Goal: Information Seeking & Learning: Find specific fact

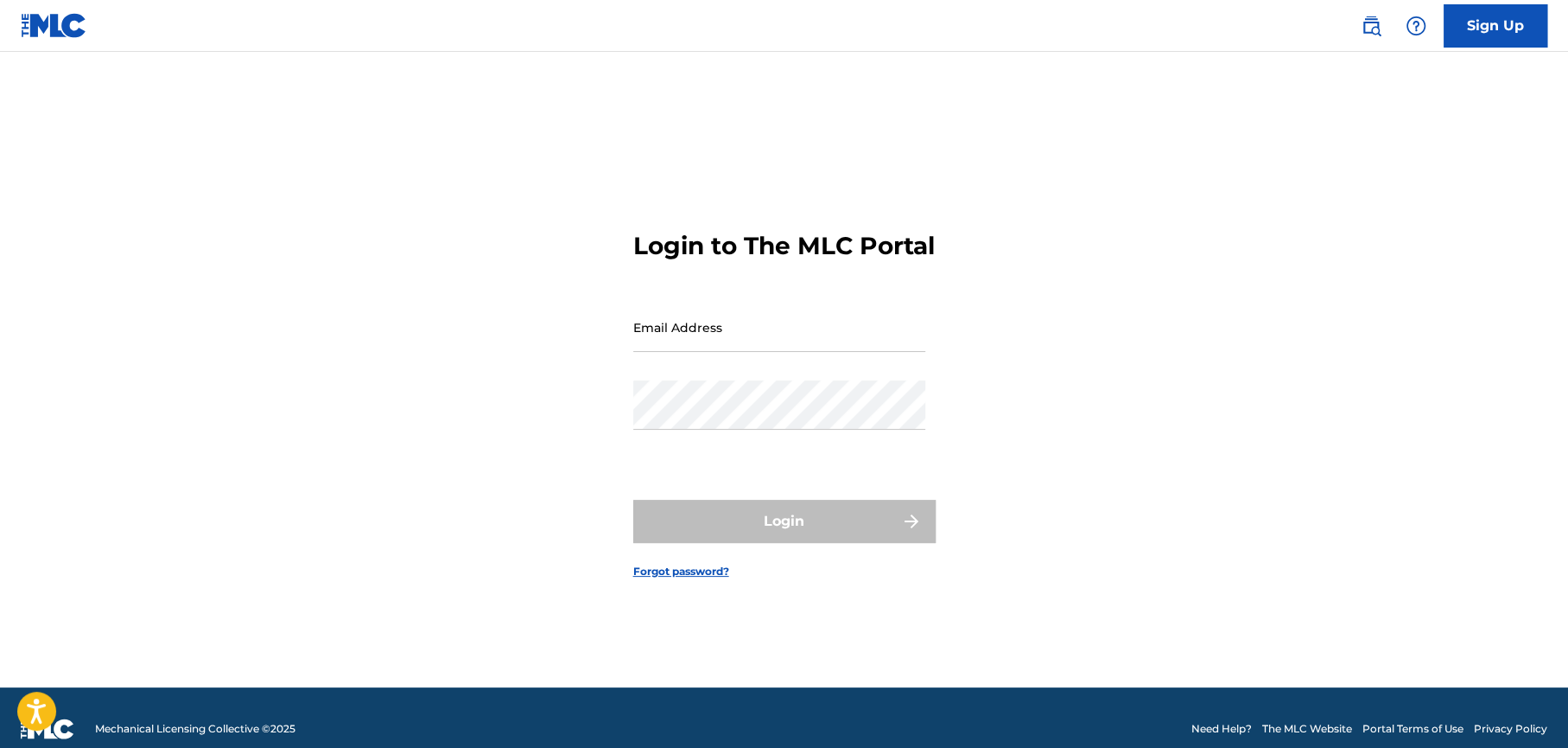
click at [659, 351] on input "Email Address" at bounding box center [779, 327] width 292 height 49
type input "[PERSON_NAME][EMAIL_ADDRESS][PERSON_NAME][DOMAIN_NAME]"
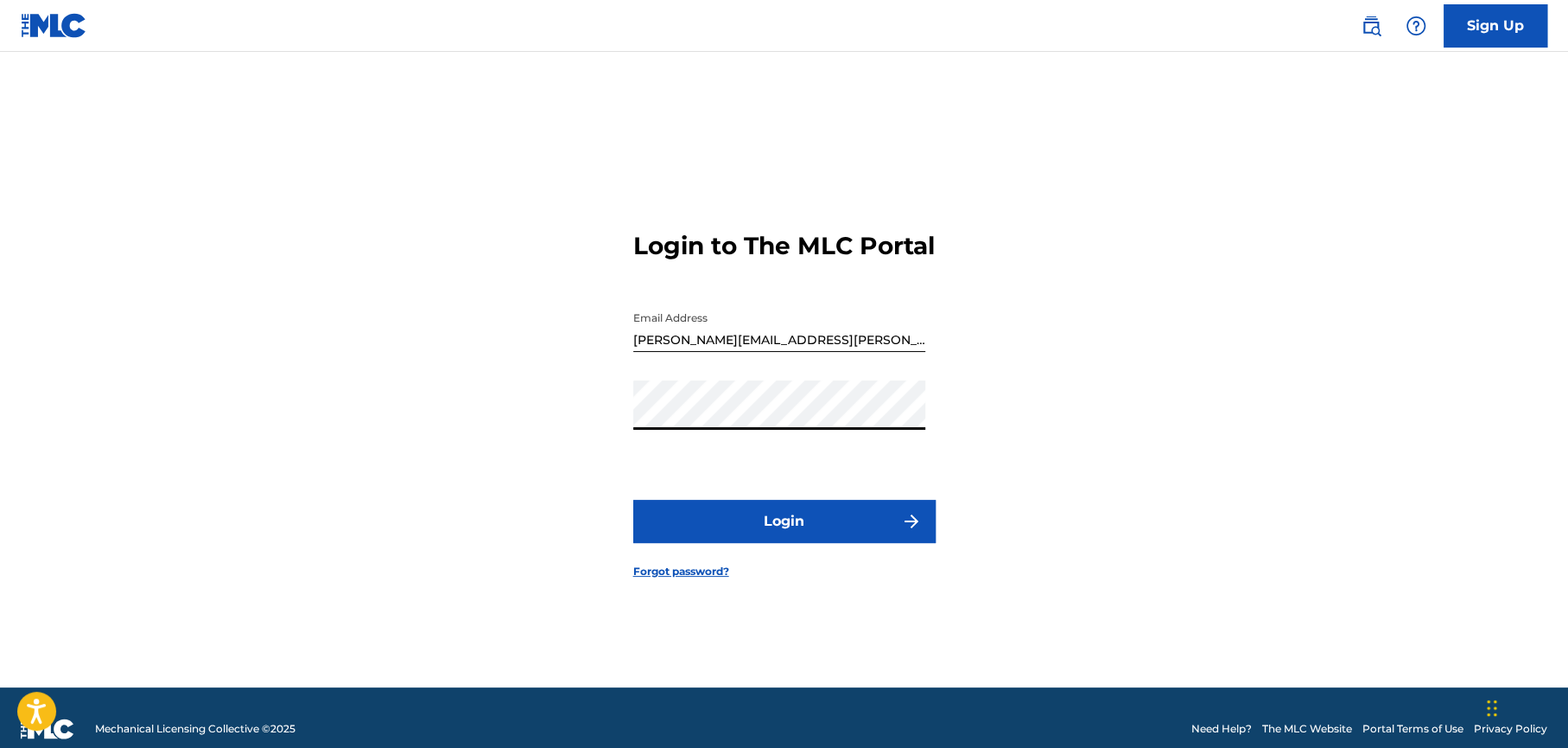
click at [750, 531] on button "Login" at bounding box center [785, 521] width 303 height 43
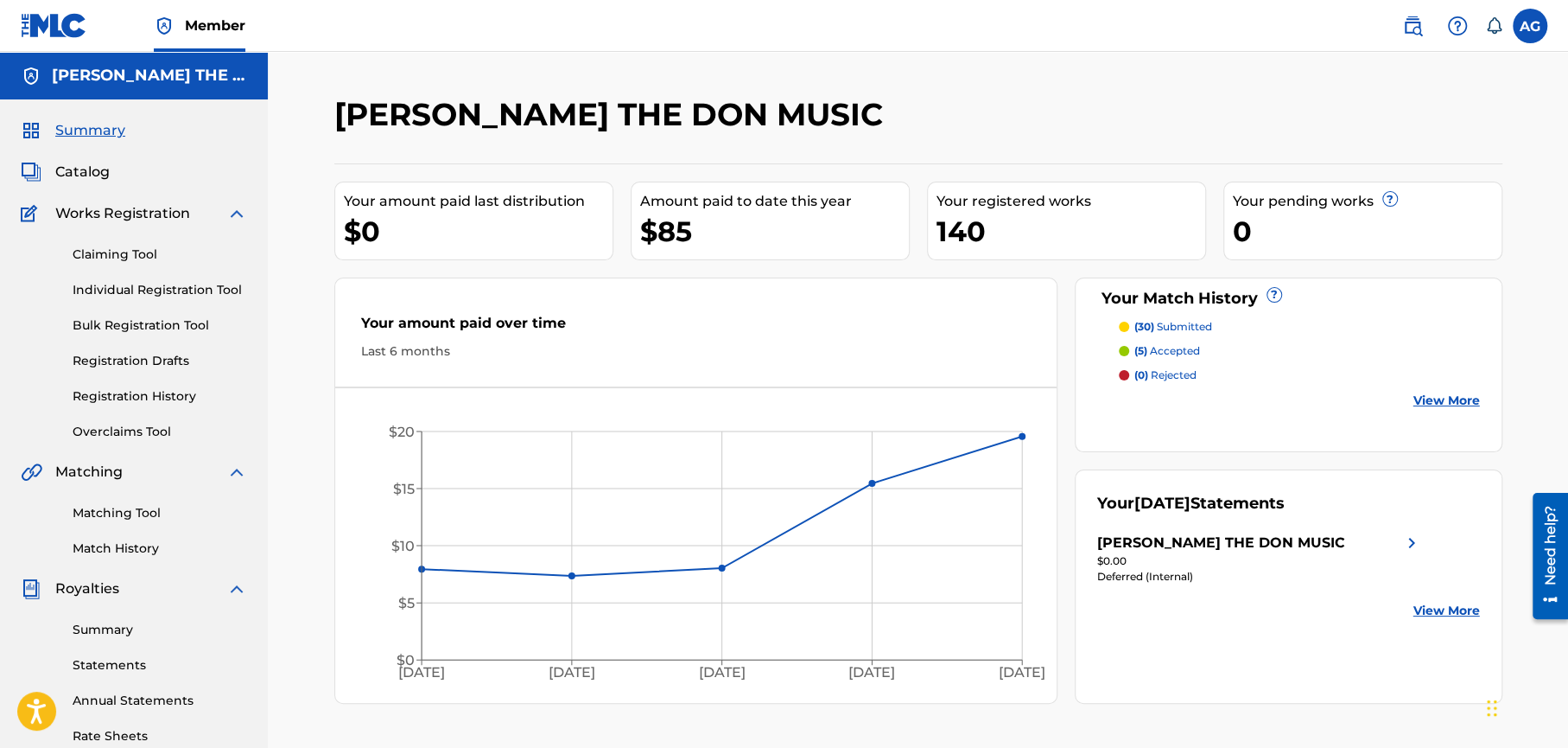
click at [1526, 22] on label at bounding box center [1530, 25] width 34 height 34
click at [1530, 26] on input "AG Aaron Golatt [EMAIL_ADDRESS][PERSON_NAME][DOMAIN_NAME] Notification Preferen…" at bounding box center [1530, 26] width 0 height 0
click at [1357, 215] on link "Profile" at bounding box center [1359, 215] width 34 height 16
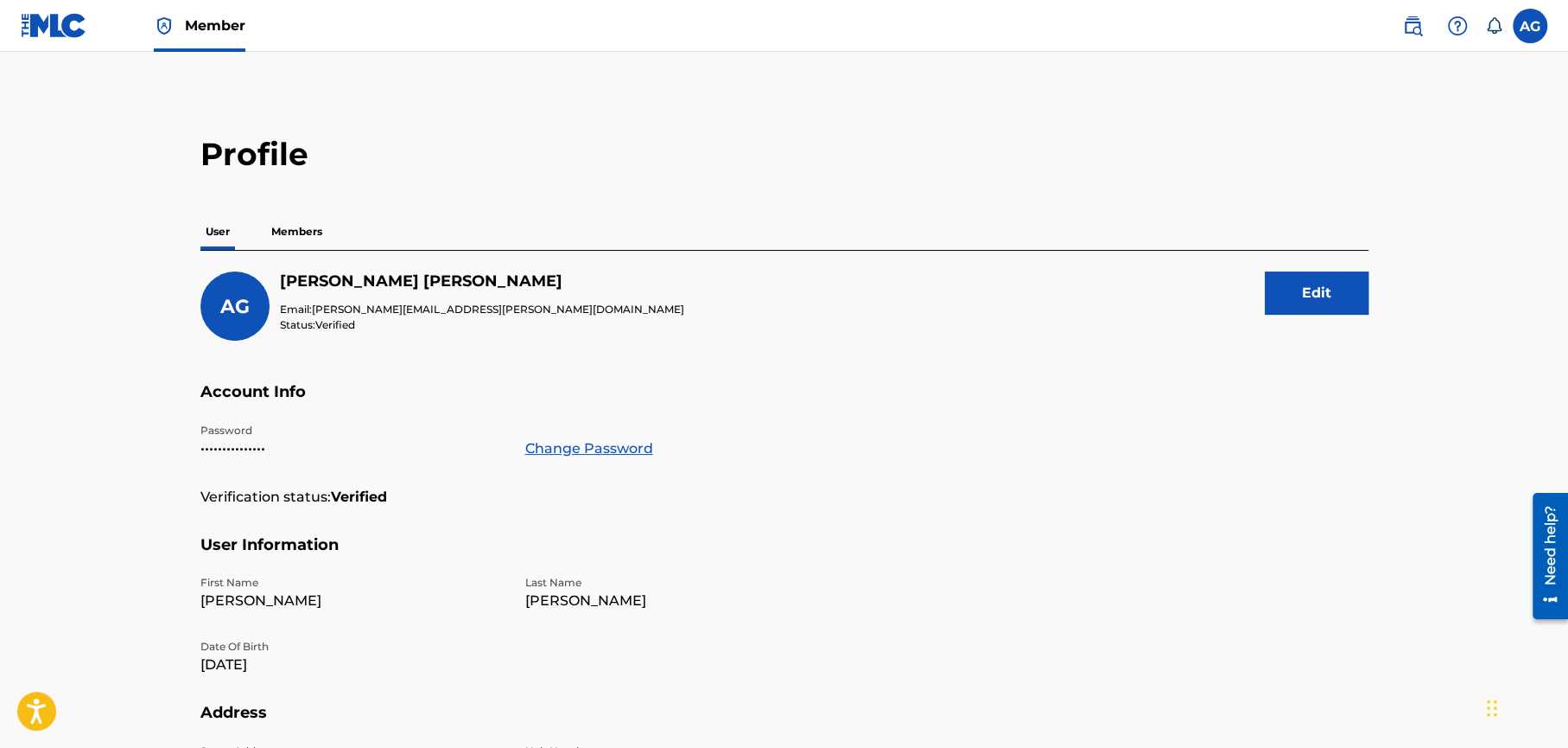
click at [1531, 32] on label at bounding box center [1530, 25] width 34 height 34
click at [1530, 26] on input "AG Aaron Golatt [EMAIL_ADDRESS][PERSON_NAME][DOMAIN_NAME] Notification Preferen…" at bounding box center [1530, 26] width 0 height 0
click at [1355, 216] on link "Profile" at bounding box center [1359, 215] width 34 height 16
click at [1538, 31] on label at bounding box center [1530, 25] width 34 height 34
click at [1530, 26] on input "AG Aaron Golatt [EMAIL_ADDRESS][PERSON_NAME][DOMAIN_NAME] Notification Preferen…" at bounding box center [1530, 26] width 0 height 0
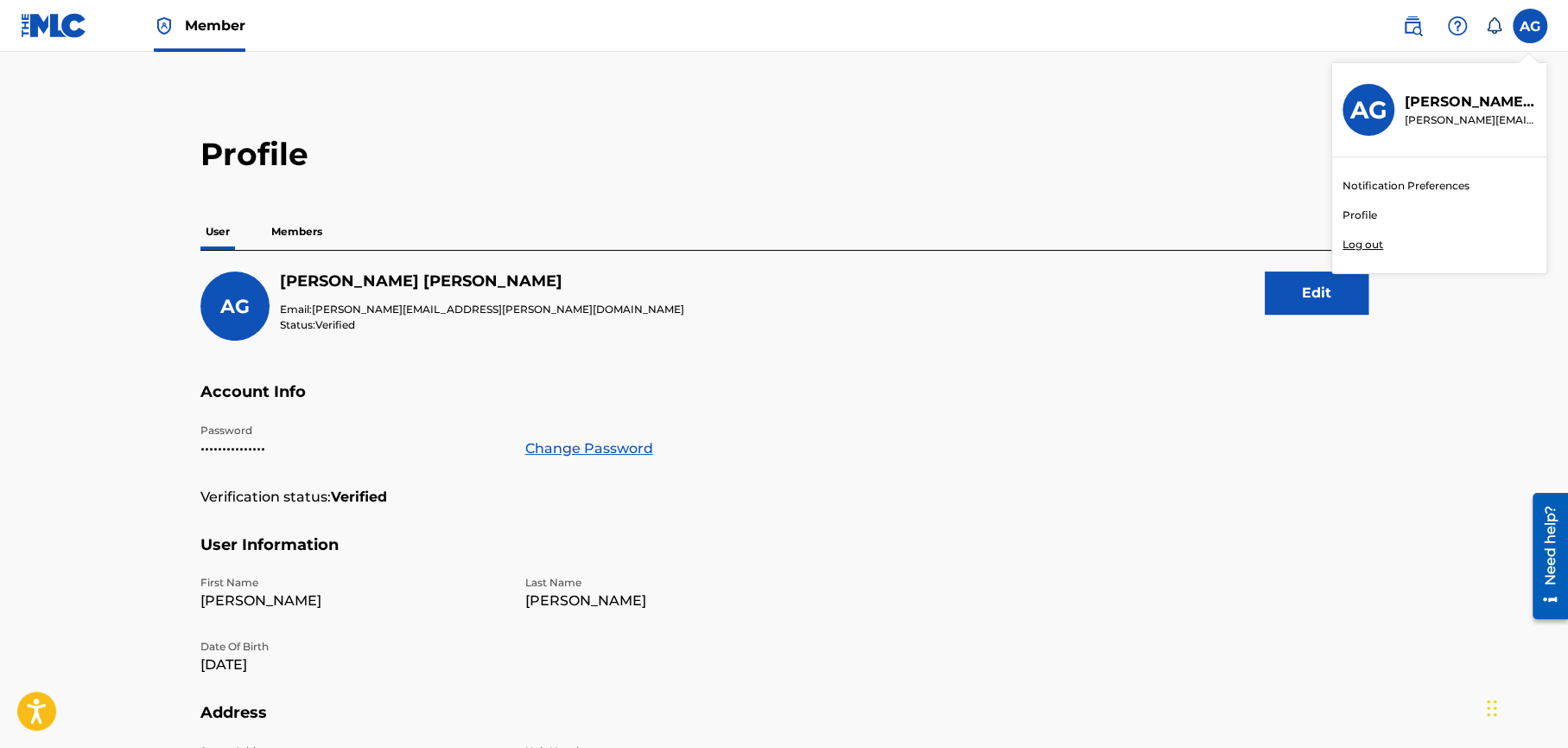
click at [1376, 104] on h3 "AG" at bounding box center [1369, 109] width 37 height 30
click at [1530, 26] on input "AG Aaron Golatt [EMAIL_ADDRESS][PERSON_NAME][DOMAIN_NAME] Notification Preferen…" at bounding box center [1530, 26] width 0 height 0
click at [45, 31] on img at bounding box center [54, 25] width 66 height 25
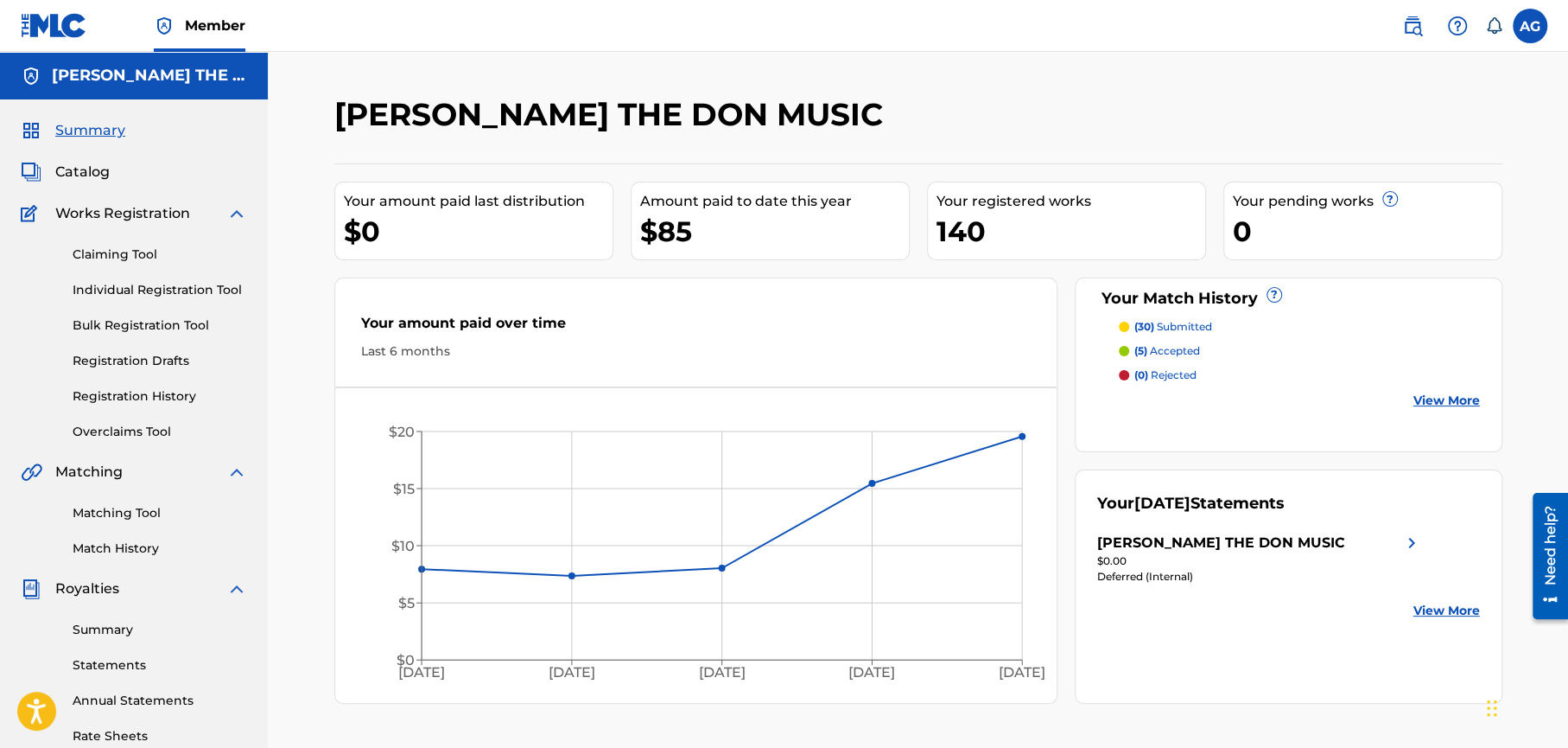
click at [57, 24] on img at bounding box center [54, 25] width 66 height 25
click at [47, 717] on icon "Open accessiBe: accessibility options, statement and help" at bounding box center [36, 710] width 21 height 27
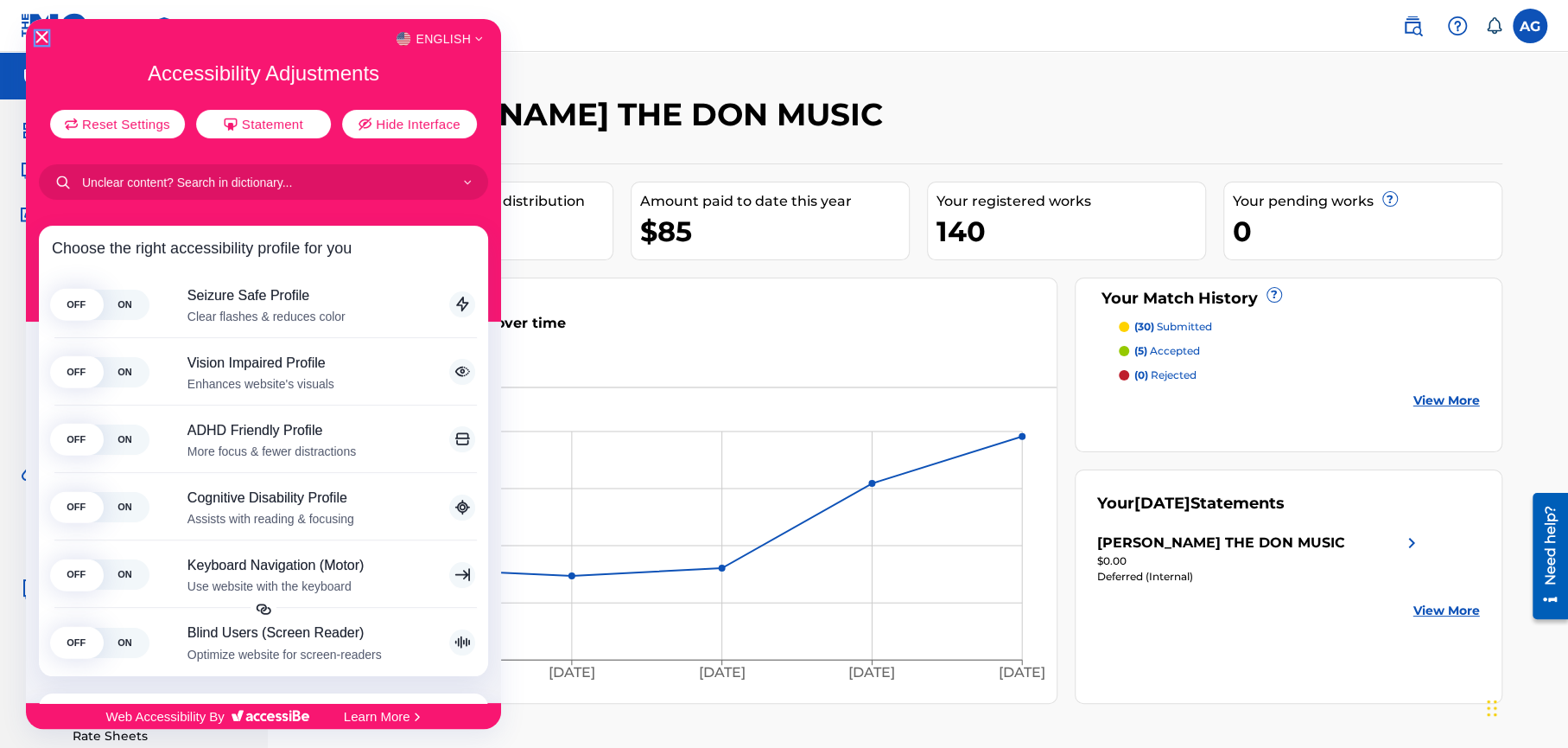
click at [41, 36] on icon "Close Accessibility Interface" at bounding box center [42, 37] width 12 height 12
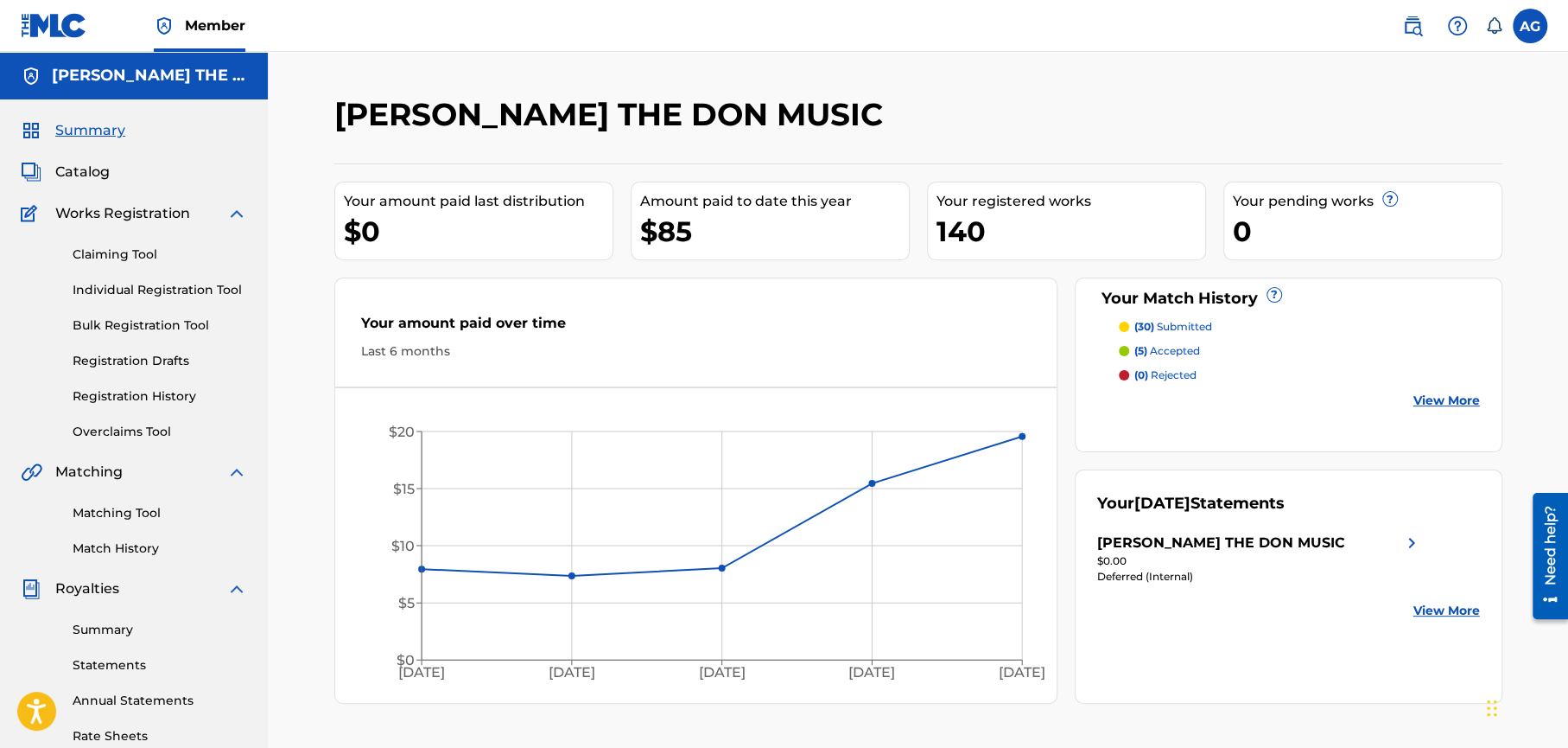
click at [1418, 26] on img at bounding box center [1412, 25] width 21 height 21
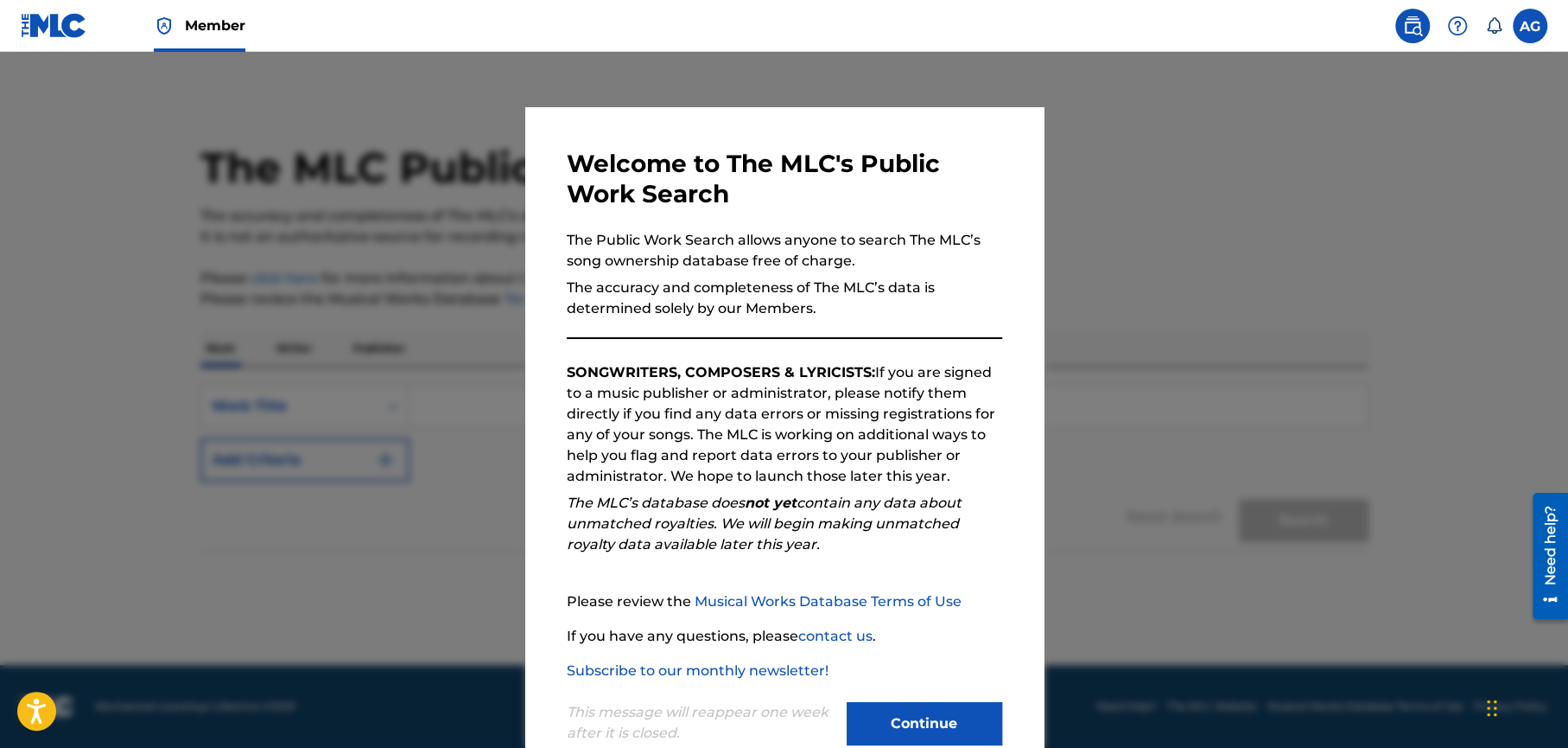
click at [897, 728] on button "Continue" at bounding box center [924, 724] width 155 height 43
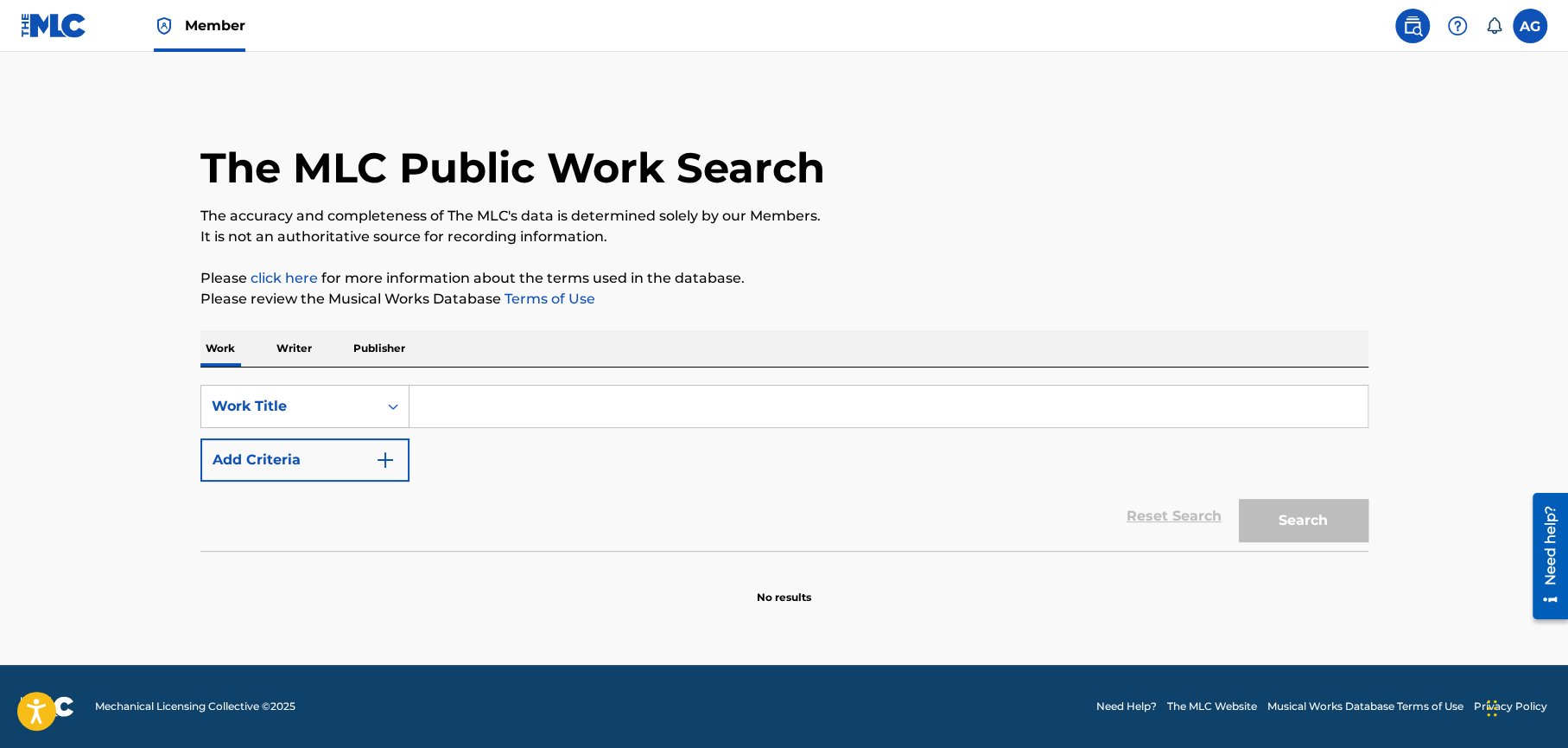
click at [291, 347] on p "Writer" at bounding box center [294, 348] width 46 height 36
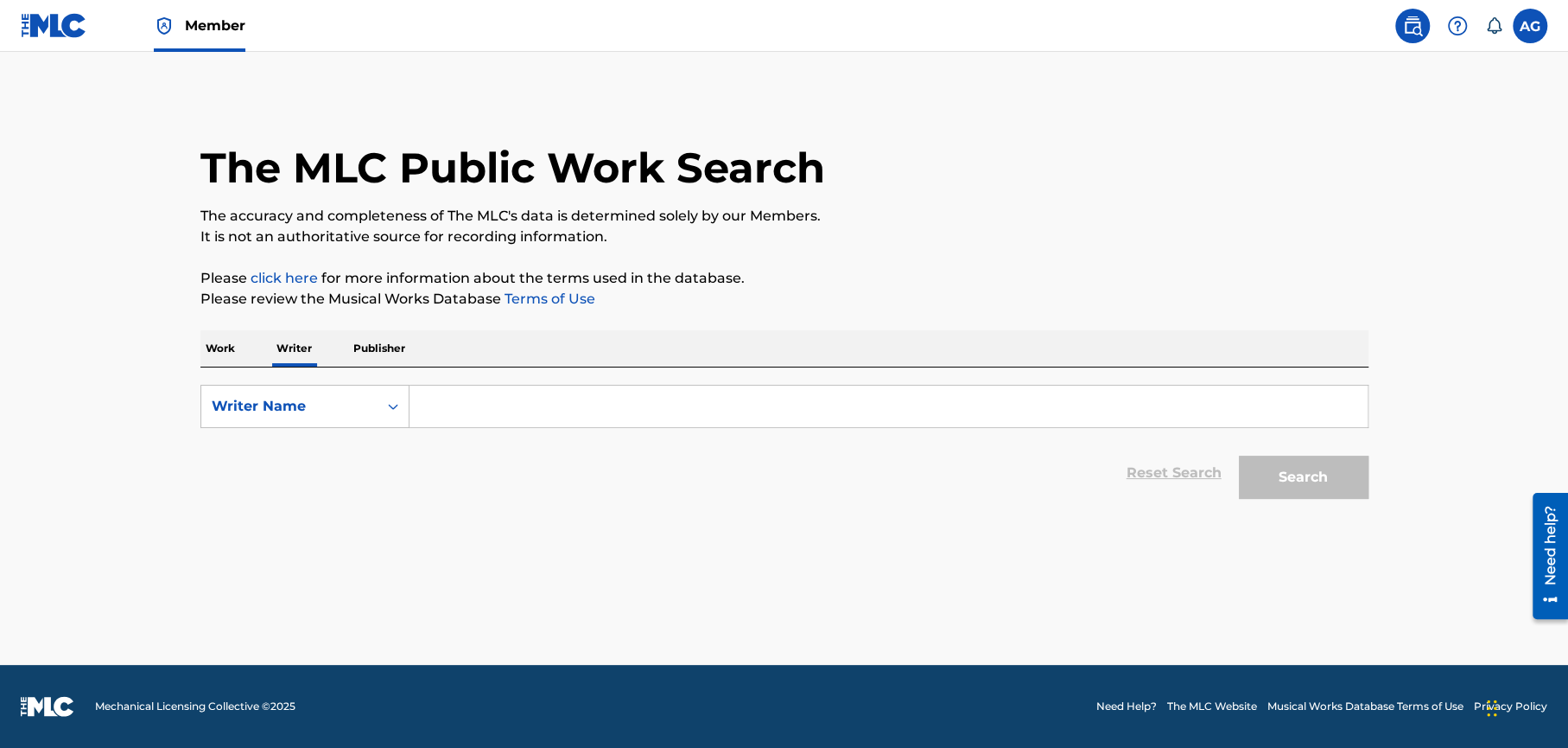
click at [472, 408] on input "Search Form" at bounding box center [889, 406] width 959 height 41
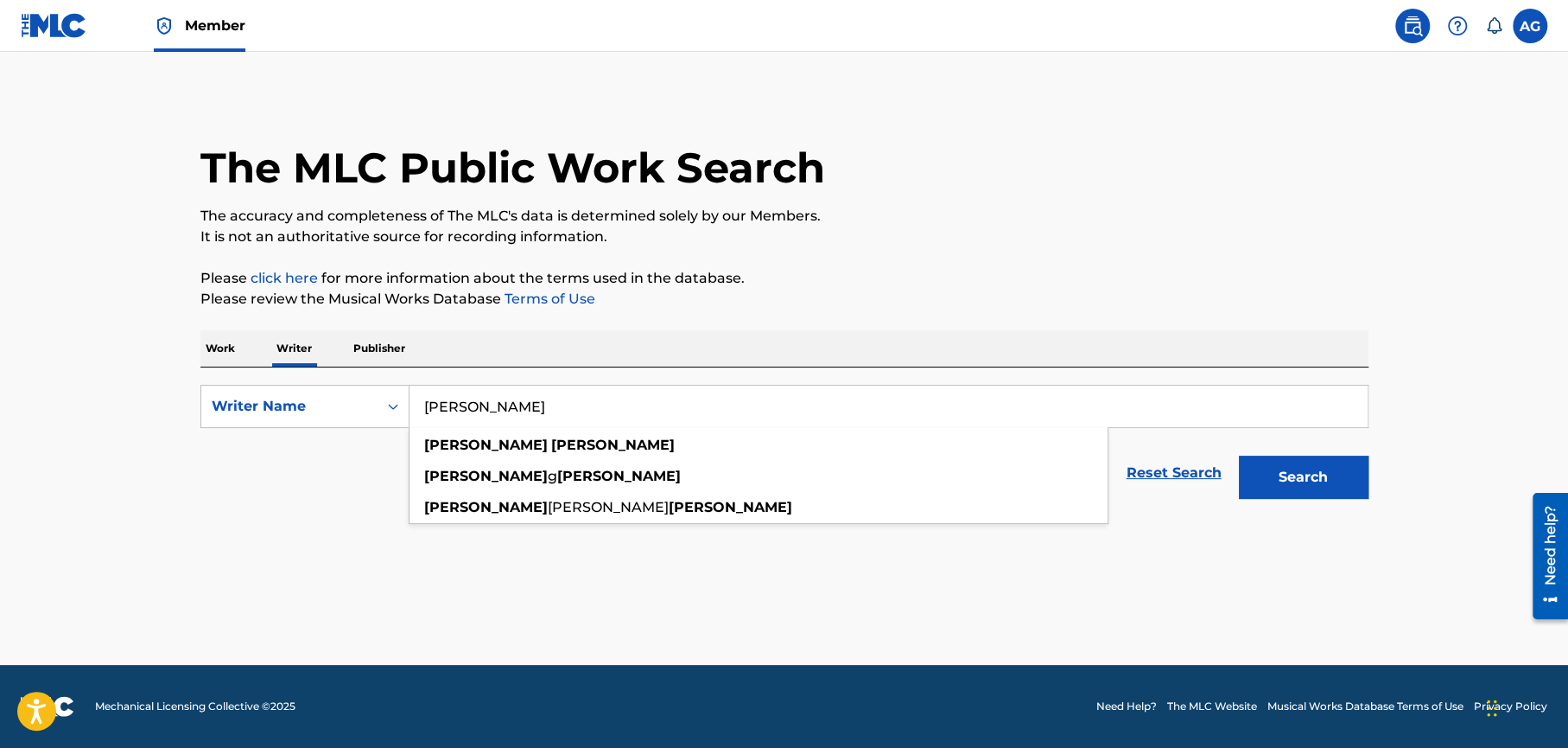
type input "[PERSON_NAME]"
click at [1317, 473] on button "Search" at bounding box center [1303, 477] width 130 height 43
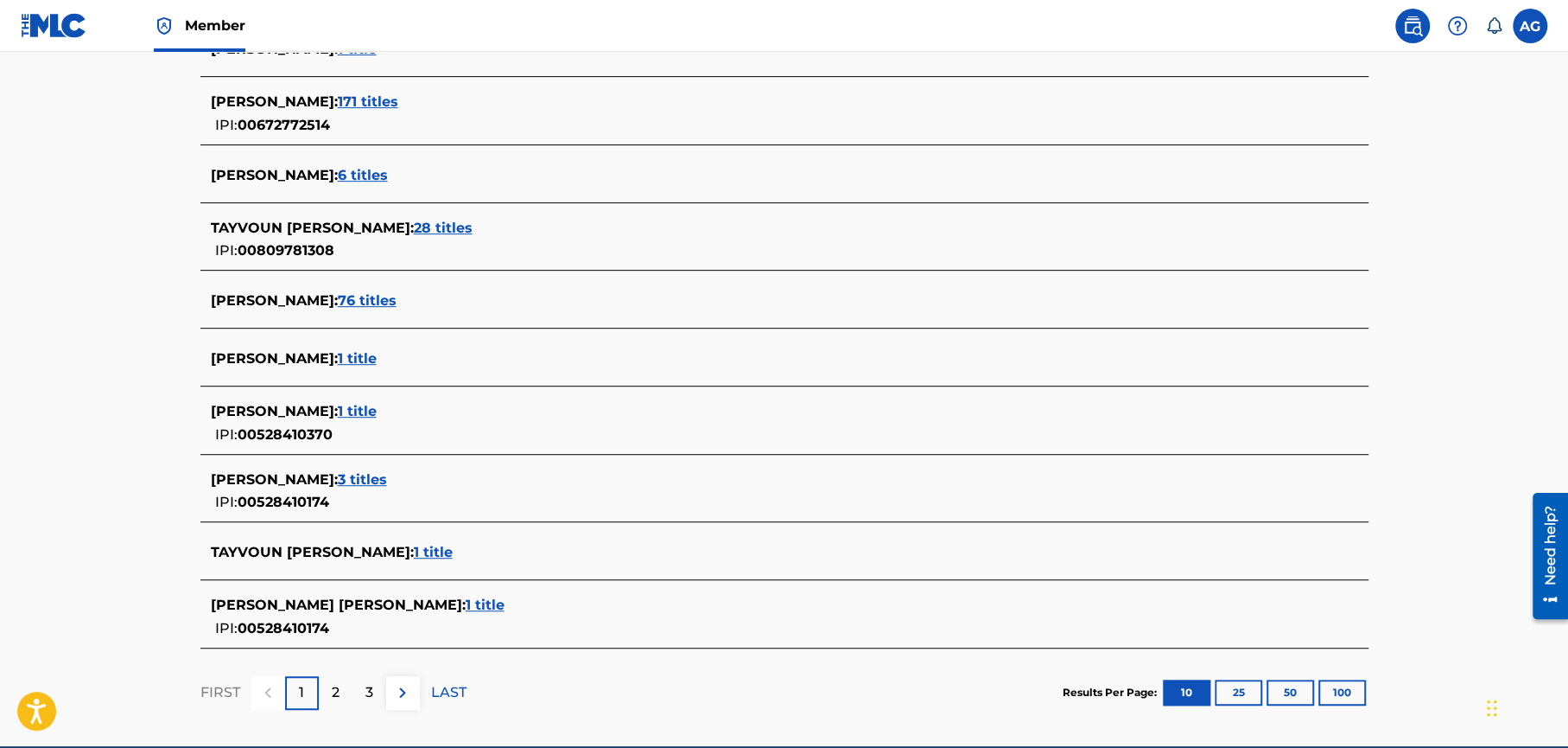
scroll to position [519, 0]
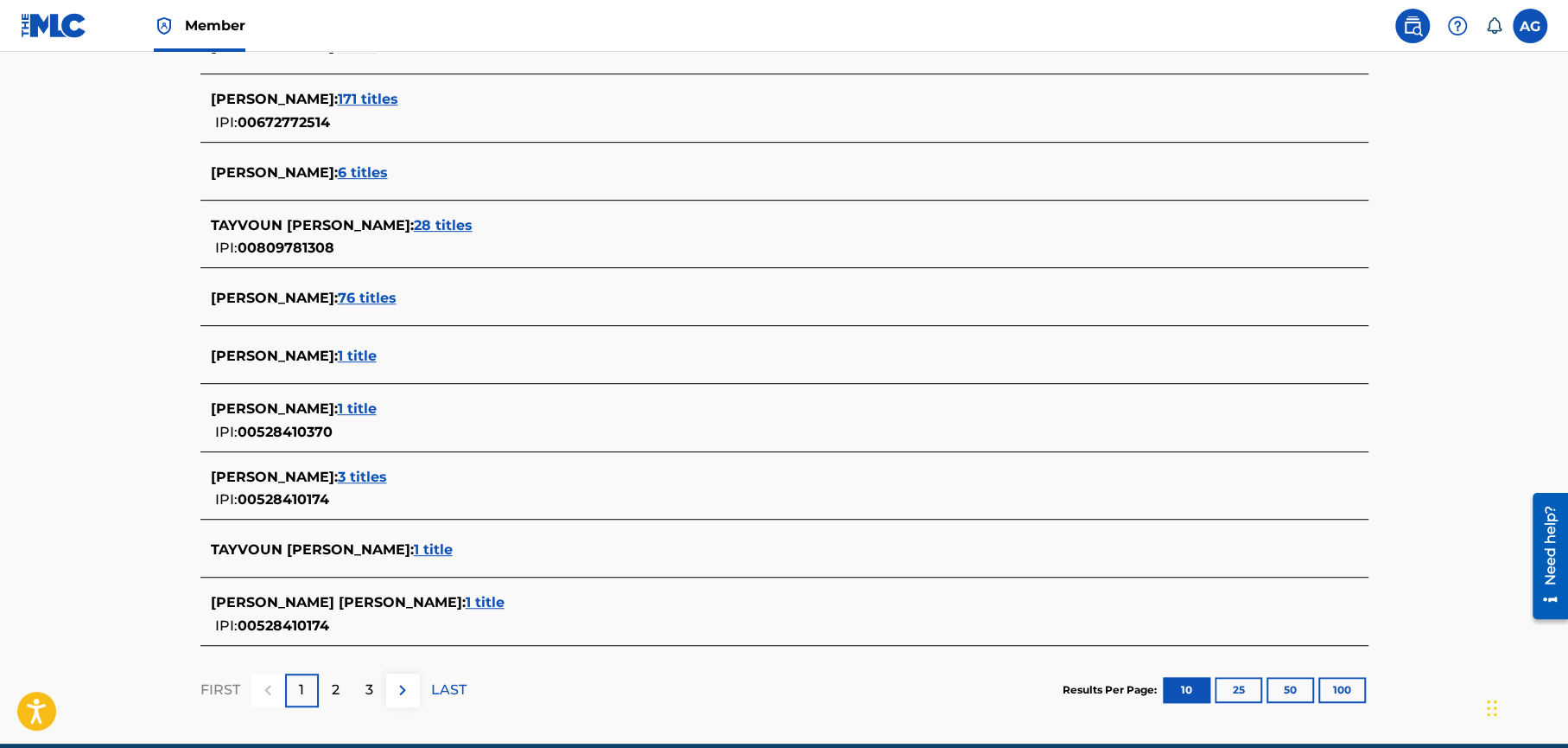
click at [367, 300] on span "76 titles" at bounding box center [367, 297] width 59 height 17
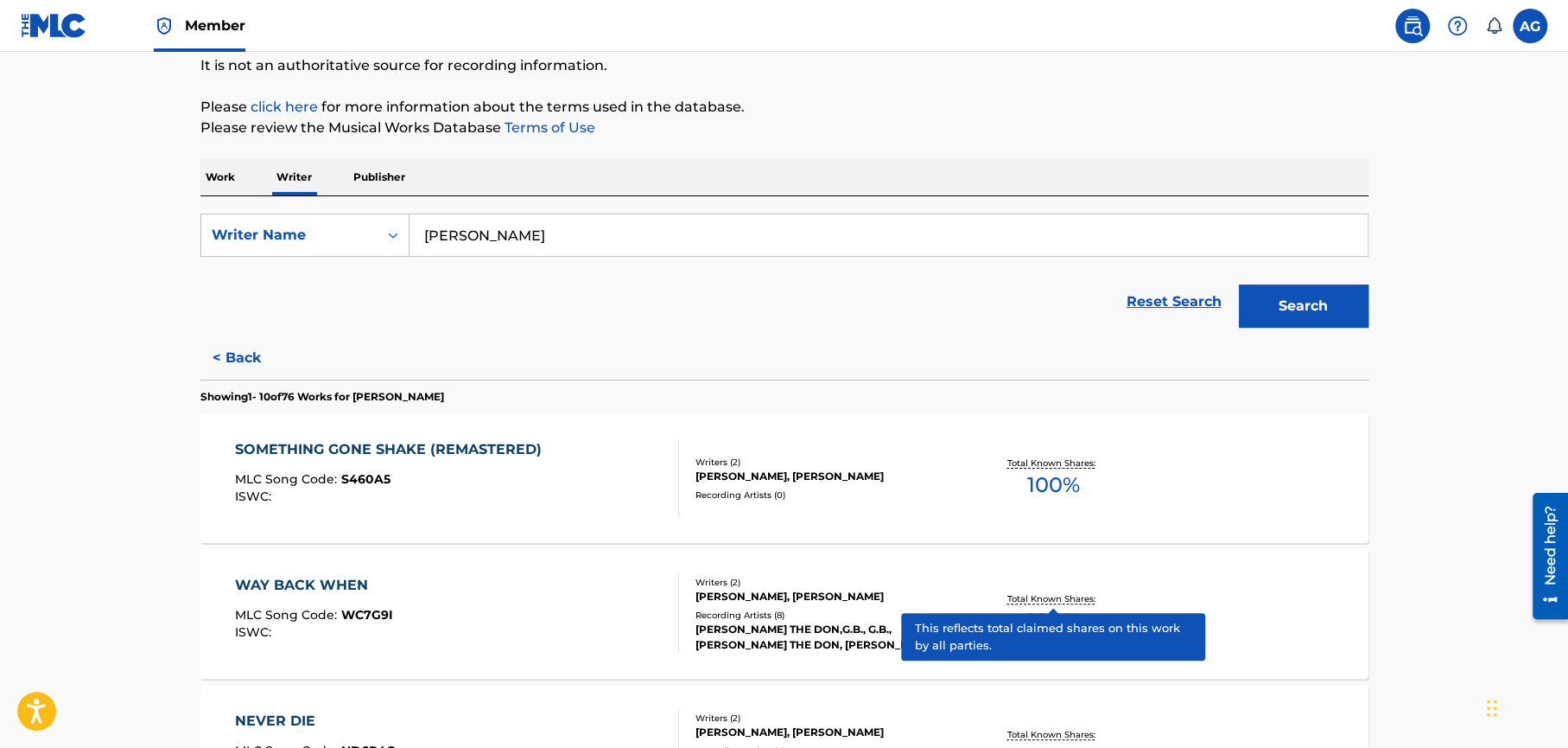
scroll to position [152, 0]
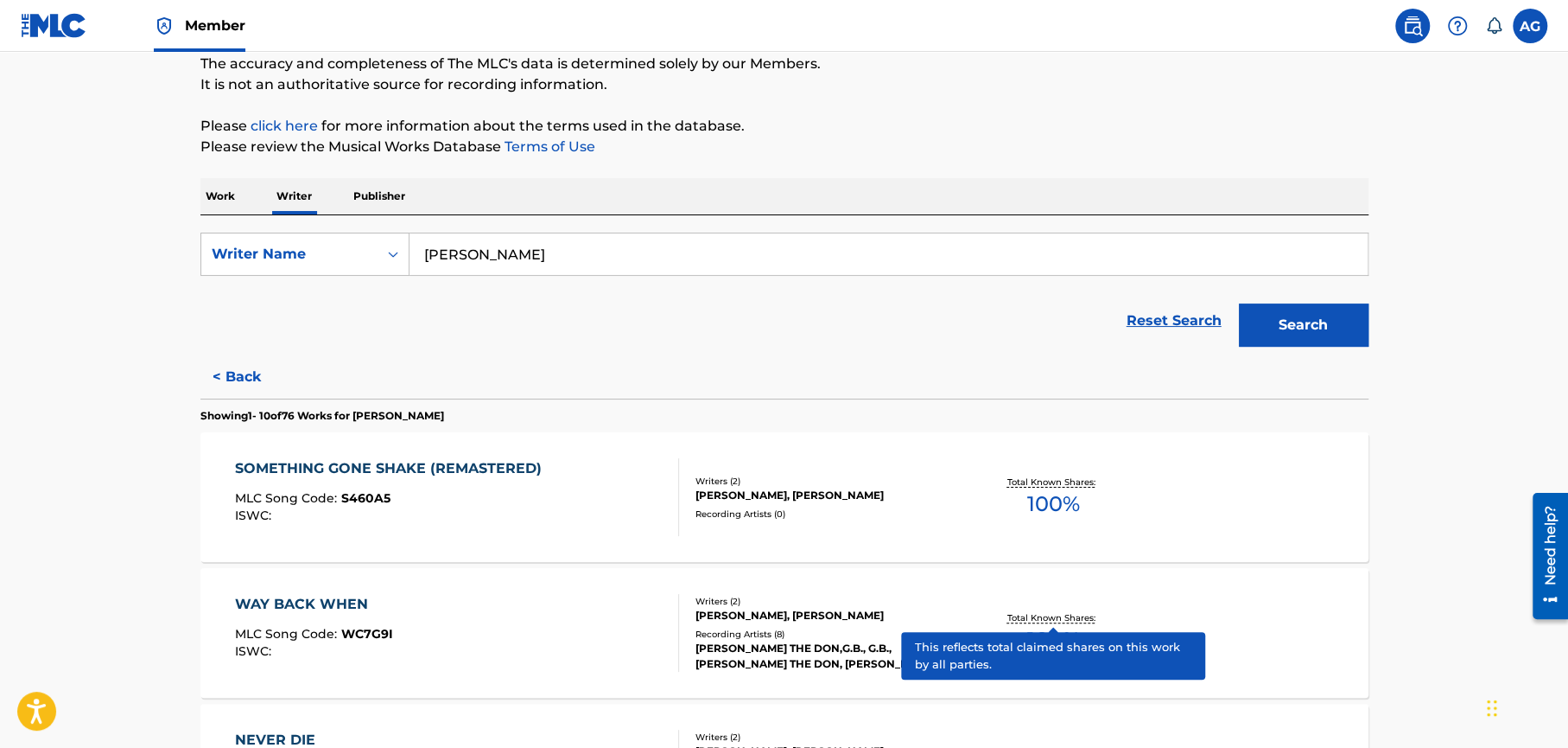
click at [331, 471] on div "SOMETHING GONE SHAKE (REMASTERED)" at bounding box center [392, 468] width 315 height 21
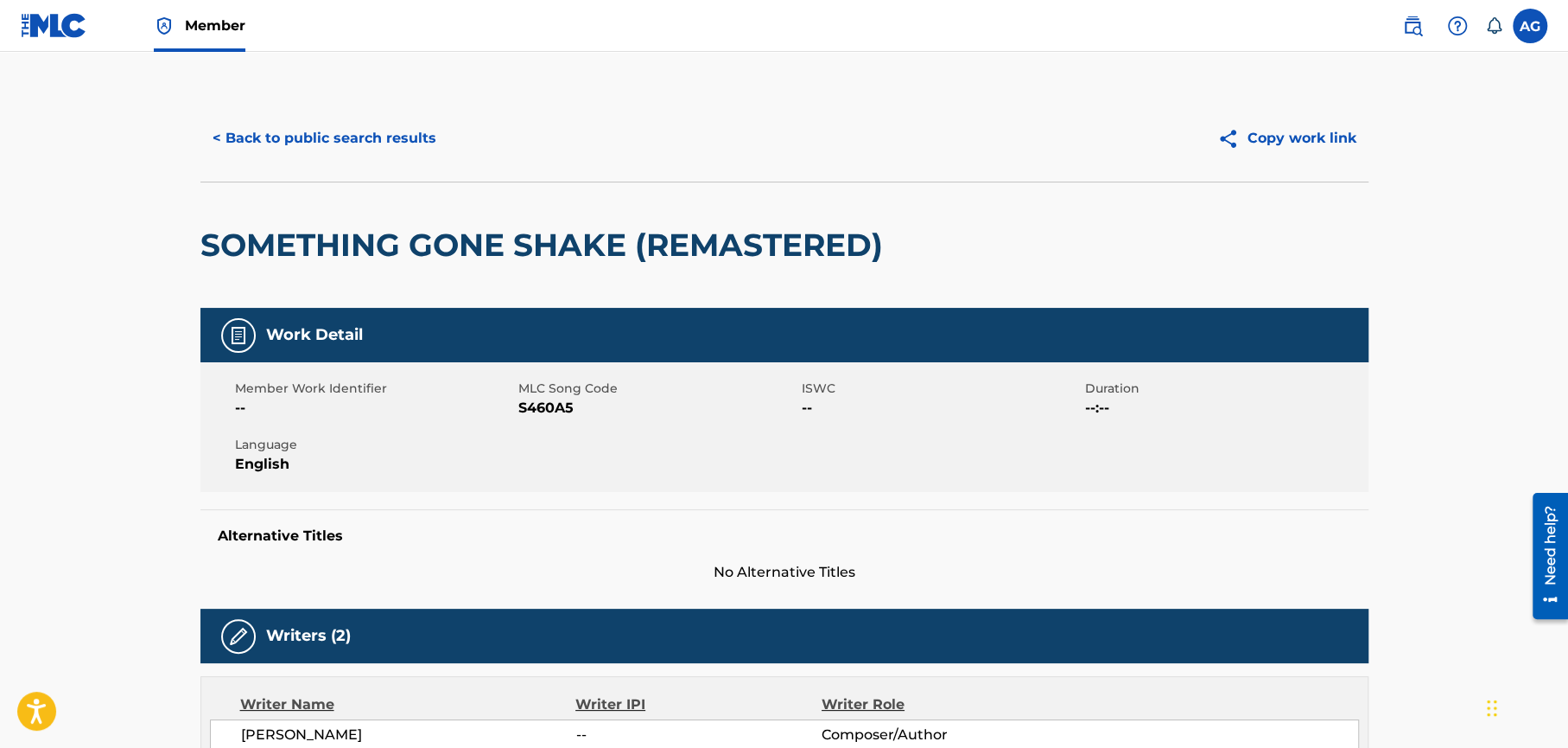
click at [348, 138] on button "< Back to public search results" at bounding box center [324, 138] width 248 height 43
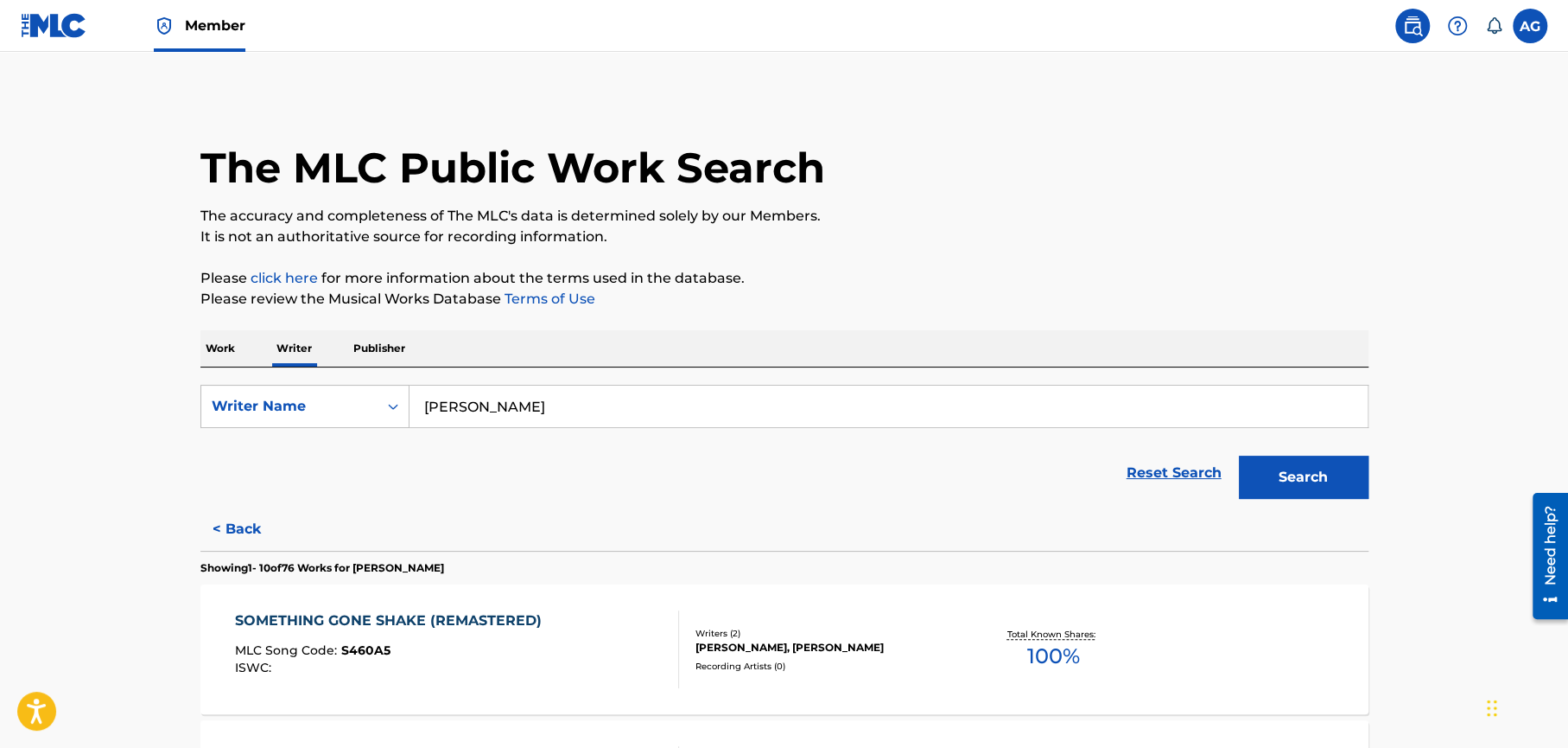
click at [45, 28] on img at bounding box center [54, 25] width 66 height 25
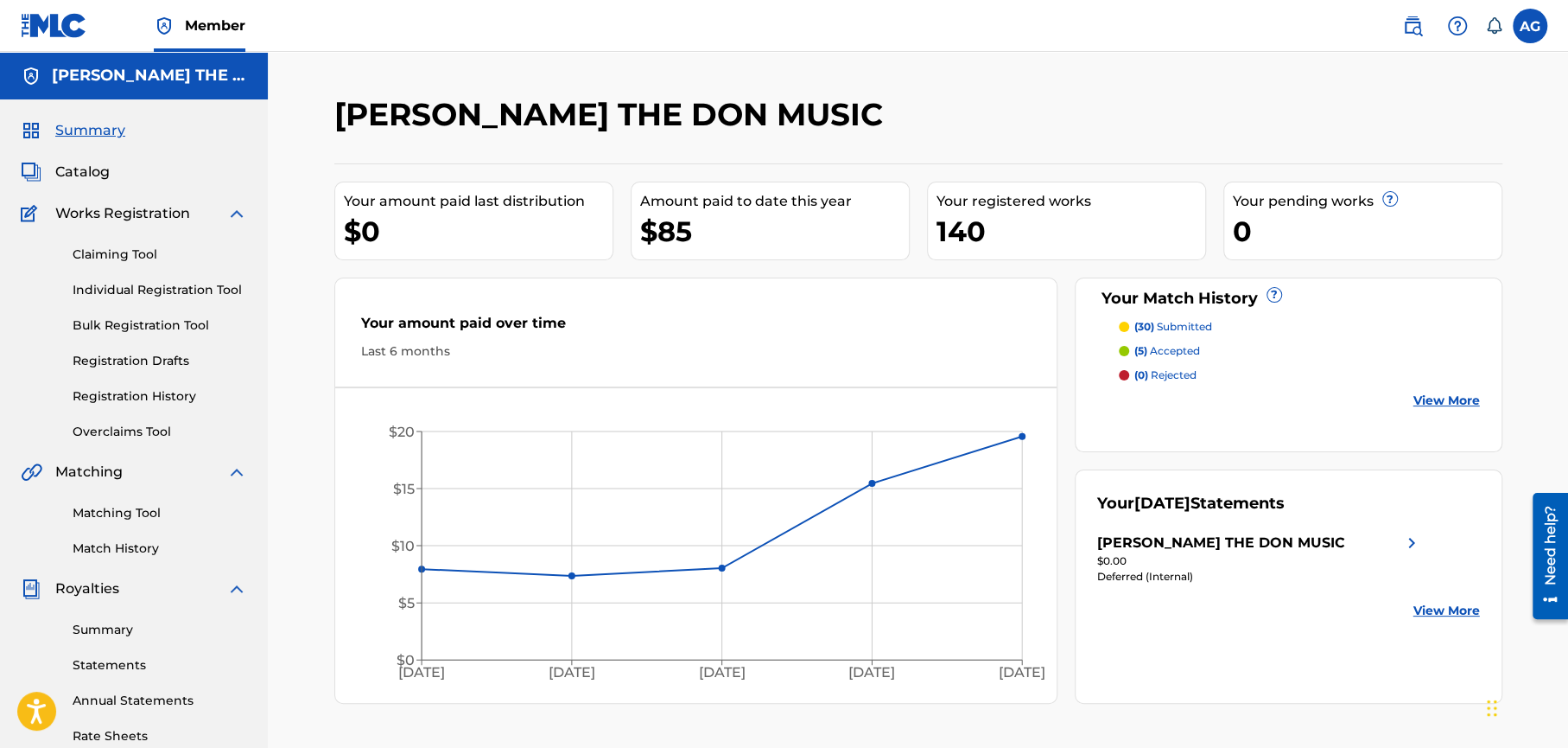
click at [87, 174] on span "Catalog" at bounding box center [83, 172] width 55 height 21
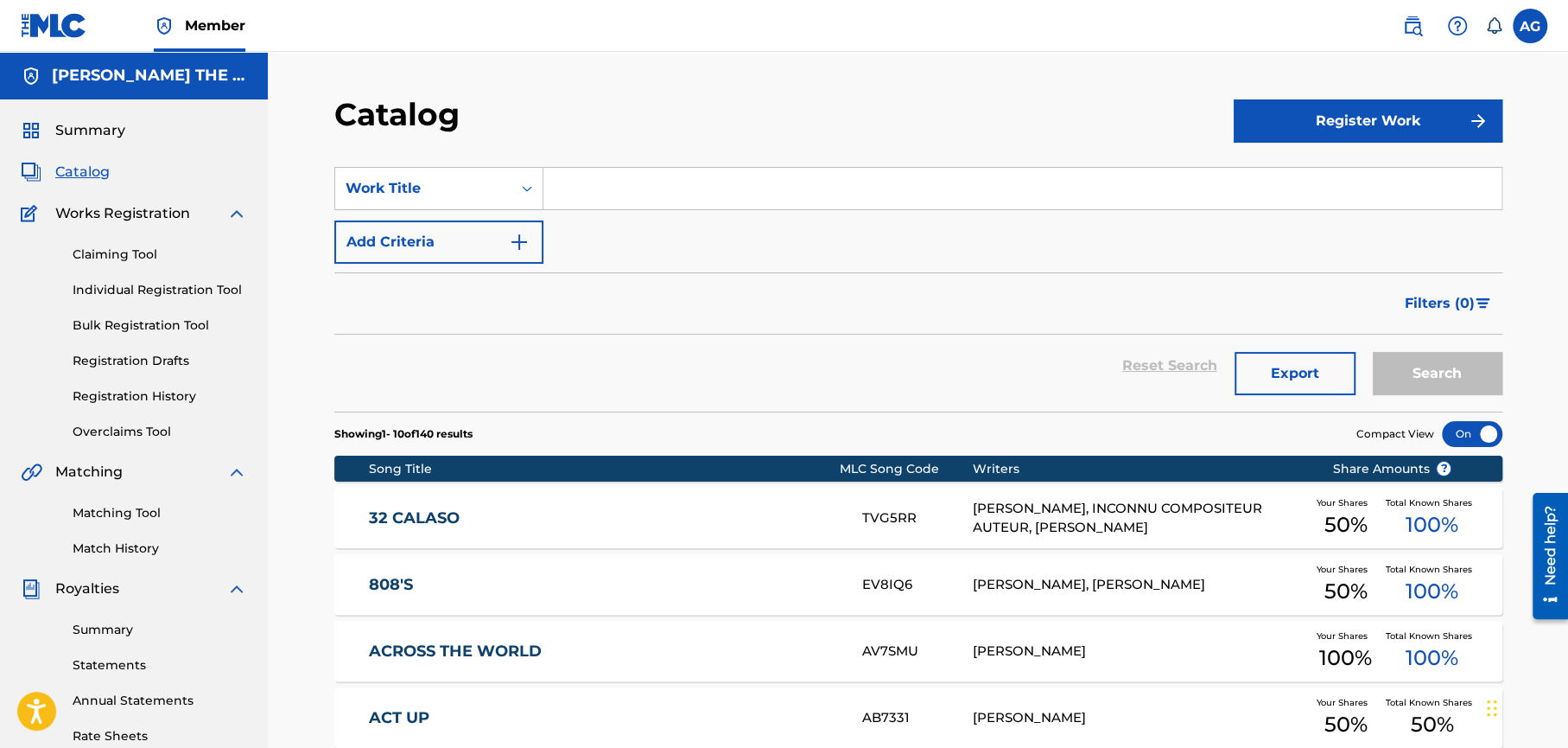
click at [98, 256] on link "Claiming Tool" at bounding box center [159, 254] width 175 height 19
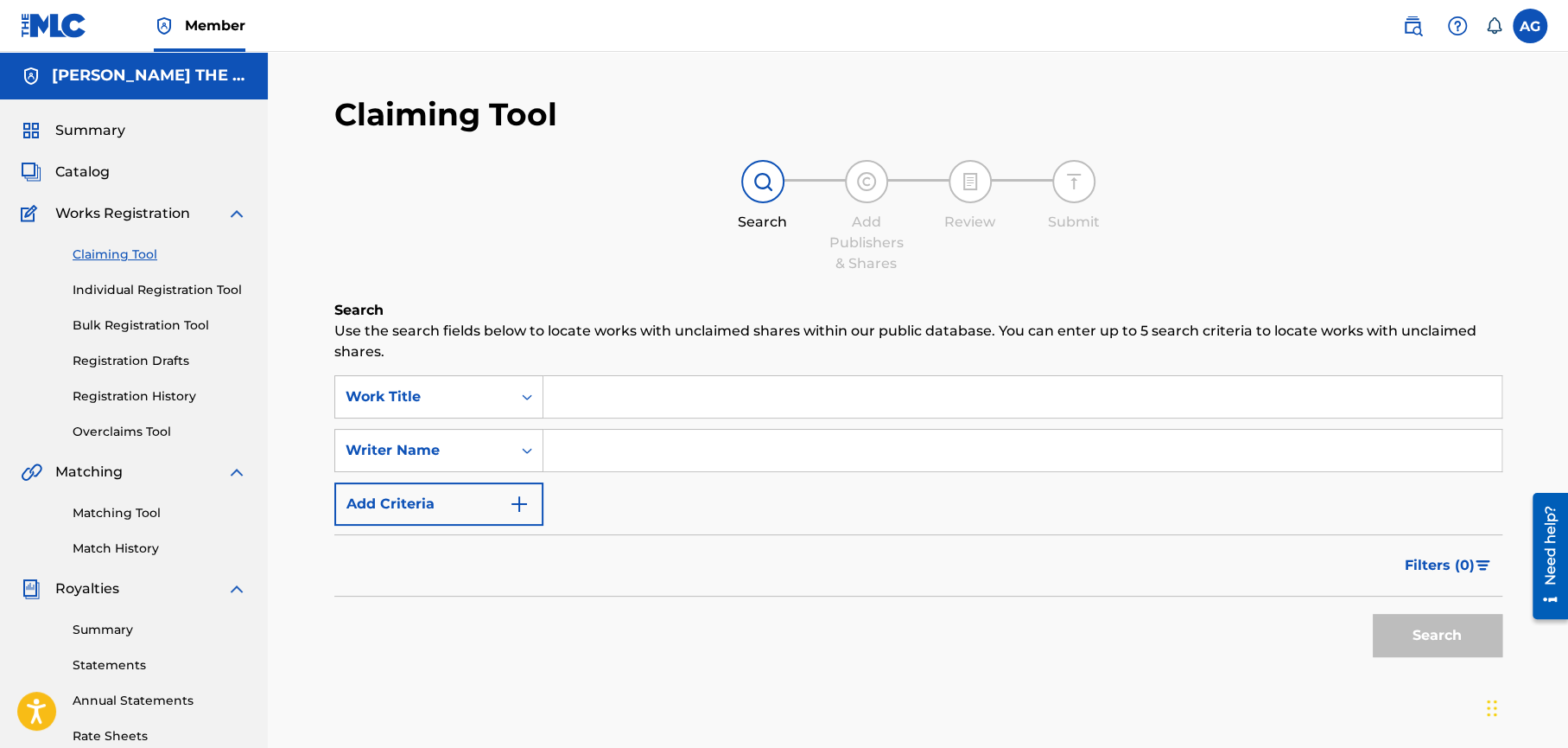
click at [1531, 26] on label at bounding box center [1530, 25] width 34 height 34
click at [1530, 26] on input "AG Aaron Golatt [EMAIL_ADDRESS][PERSON_NAME][DOMAIN_NAME] Notification Preferen…" at bounding box center [1530, 26] width 0 height 0
click at [1370, 185] on link "Notification Preferences" at bounding box center [1406, 186] width 127 height 16
click at [1417, 25] on img at bounding box center [1412, 25] width 21 height 21
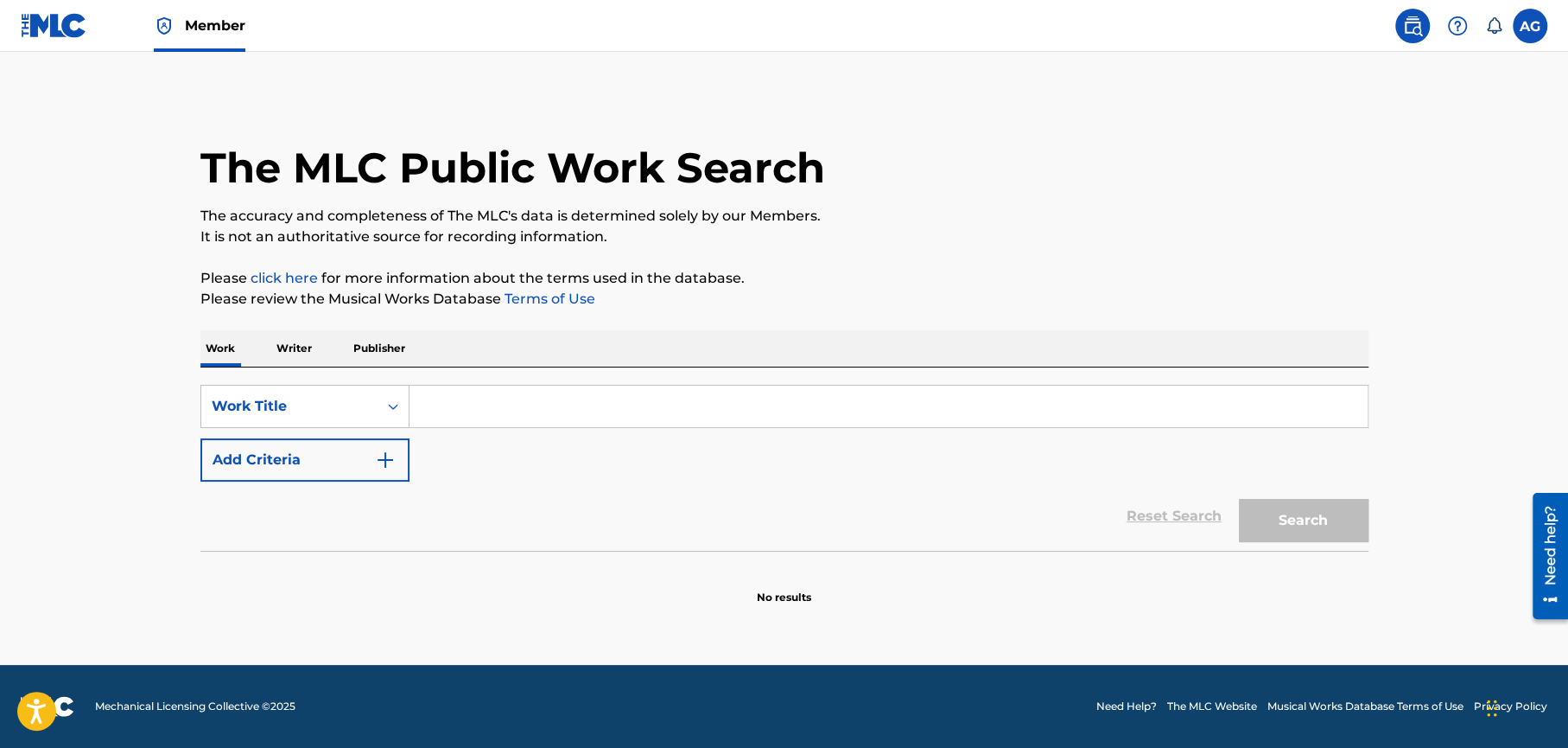
click at [438, 410] on input "Search Form" at bounding box center [889, 406] width 959 height 41
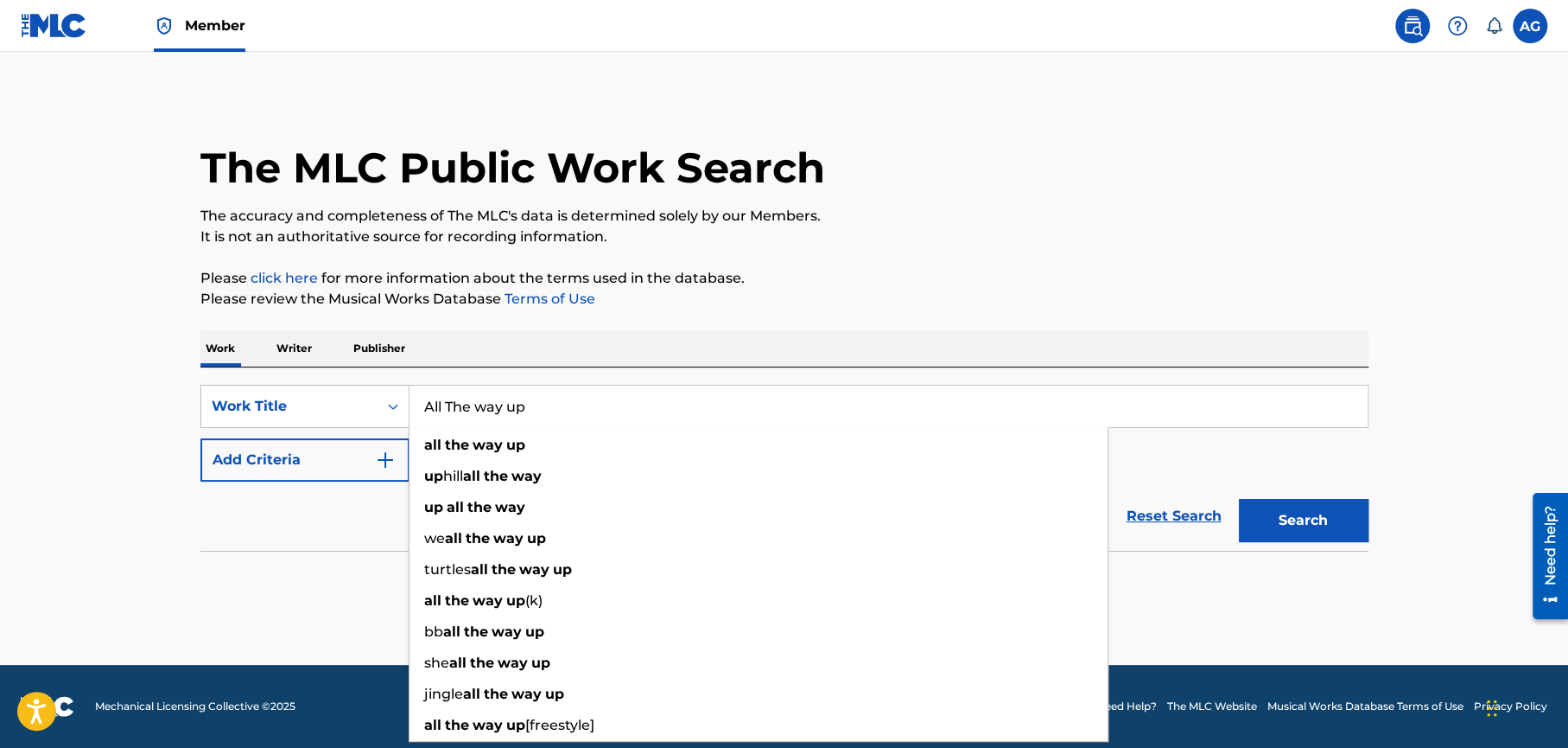
type input "All The way up"
click at [853, 292] on p "Please review the Musical Works Database Terms of Use" at bounding box center [784, 299] width 1169 height 21
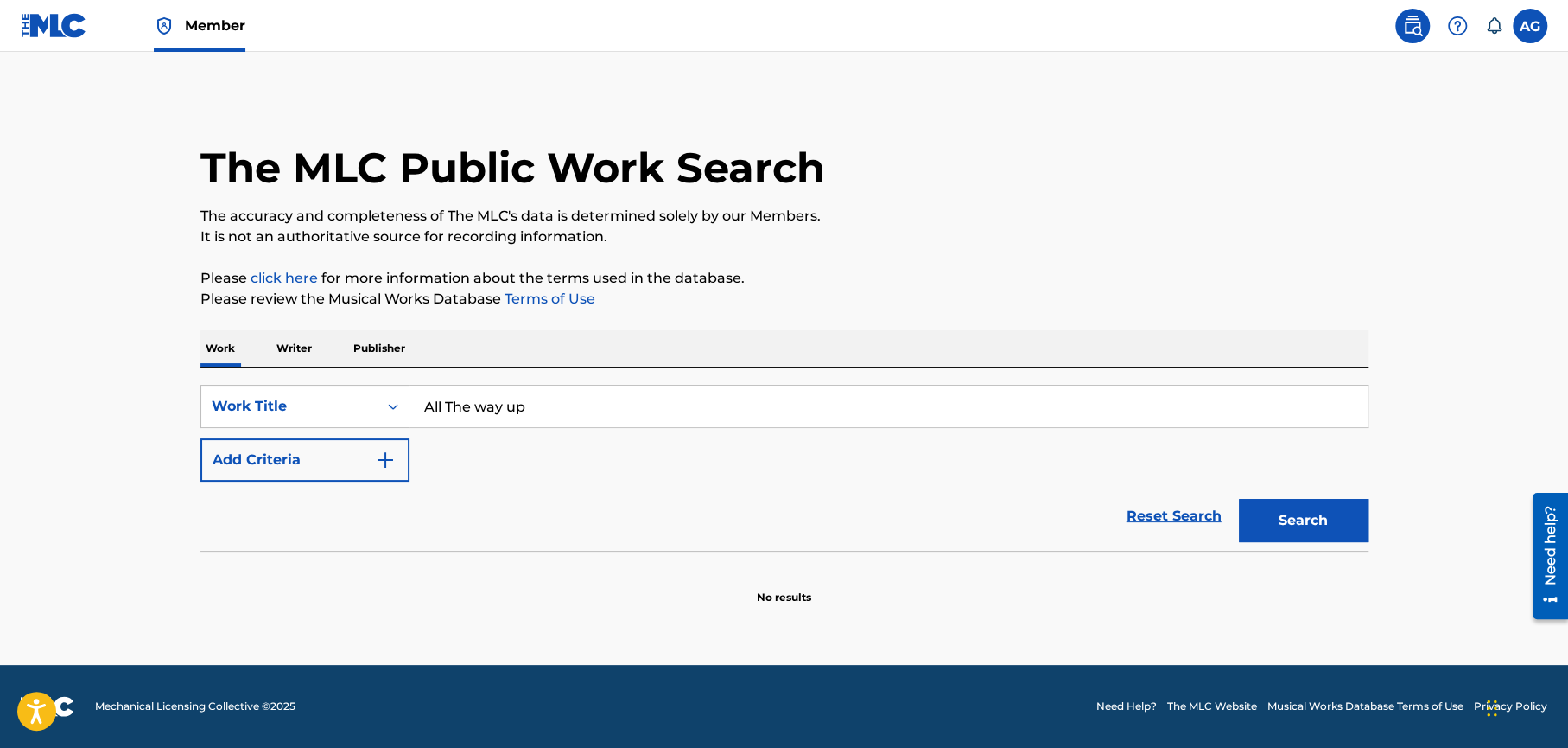
click at [1146, 82] on main "The MLC Public Work Search The accuracy and completeness of The MLC's data is d…" at bounding box center [784, 358] width 1568 height 613
click at [1303, 514] on button "Search" at bounding box center [1303, 520] width 130 height 43
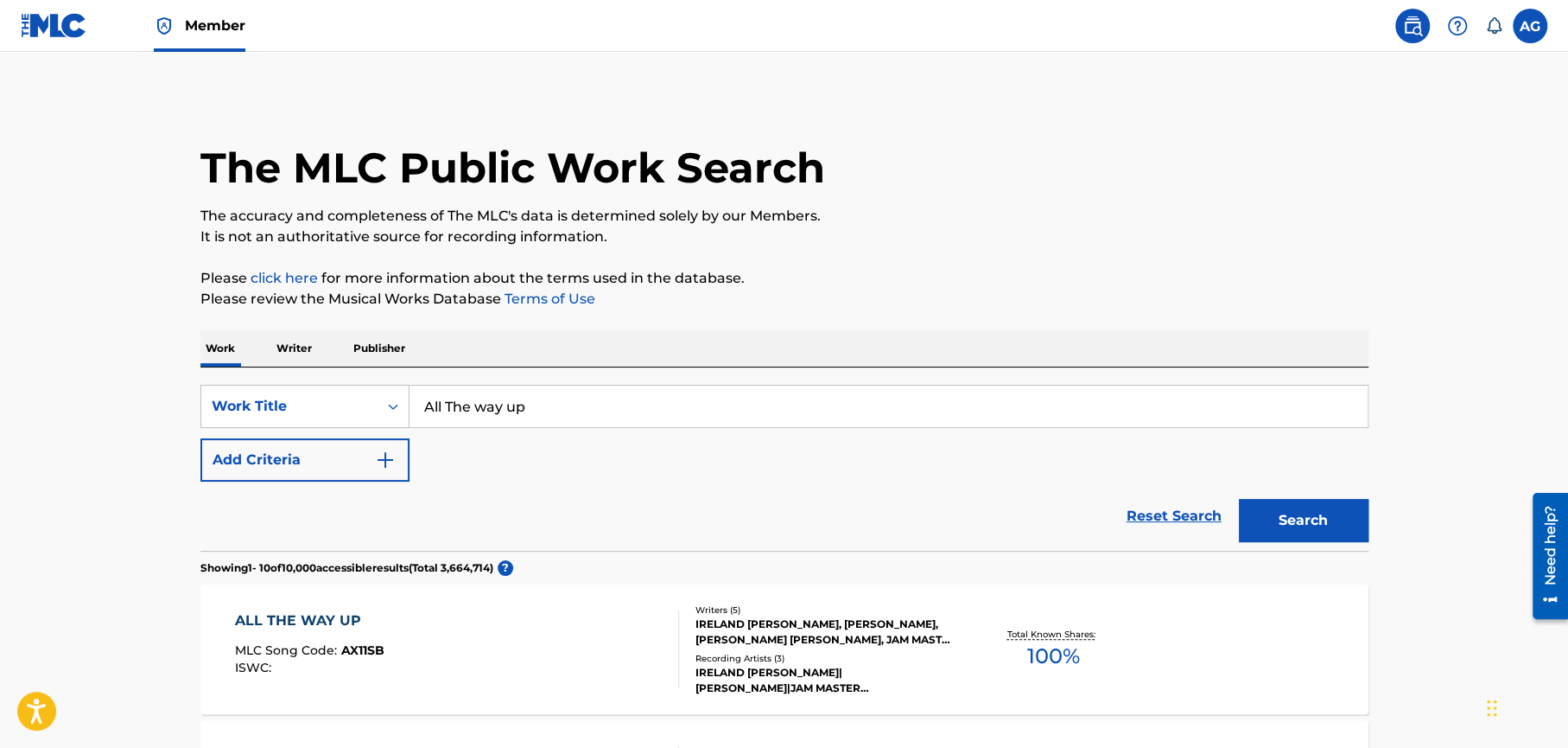
click at [388, 456] on img "Search Form" at bounding box center [385, 459] width 21 height 21
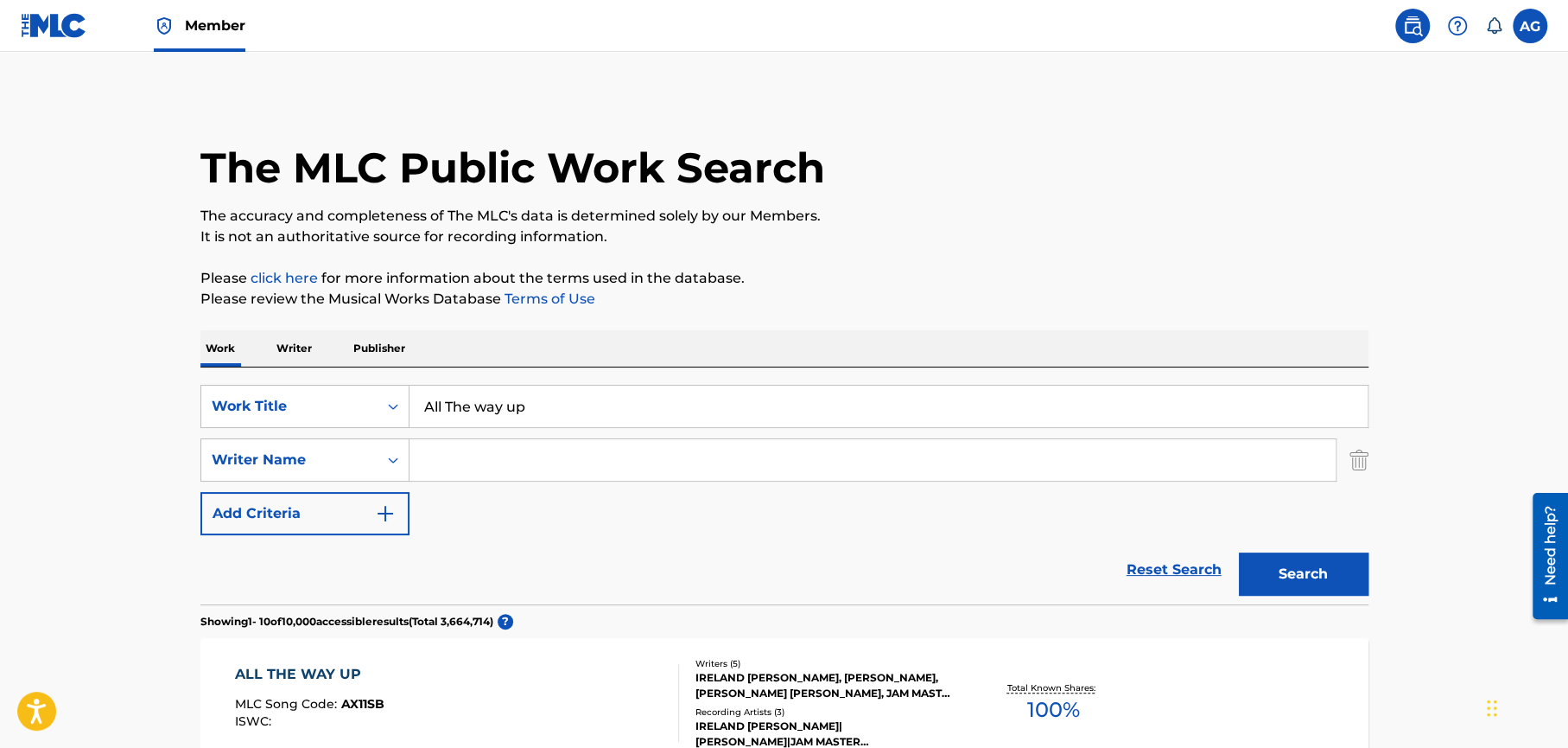
click at [433, 458] on input "Search Form" at bounding box center [873, 460] width 927 height 41
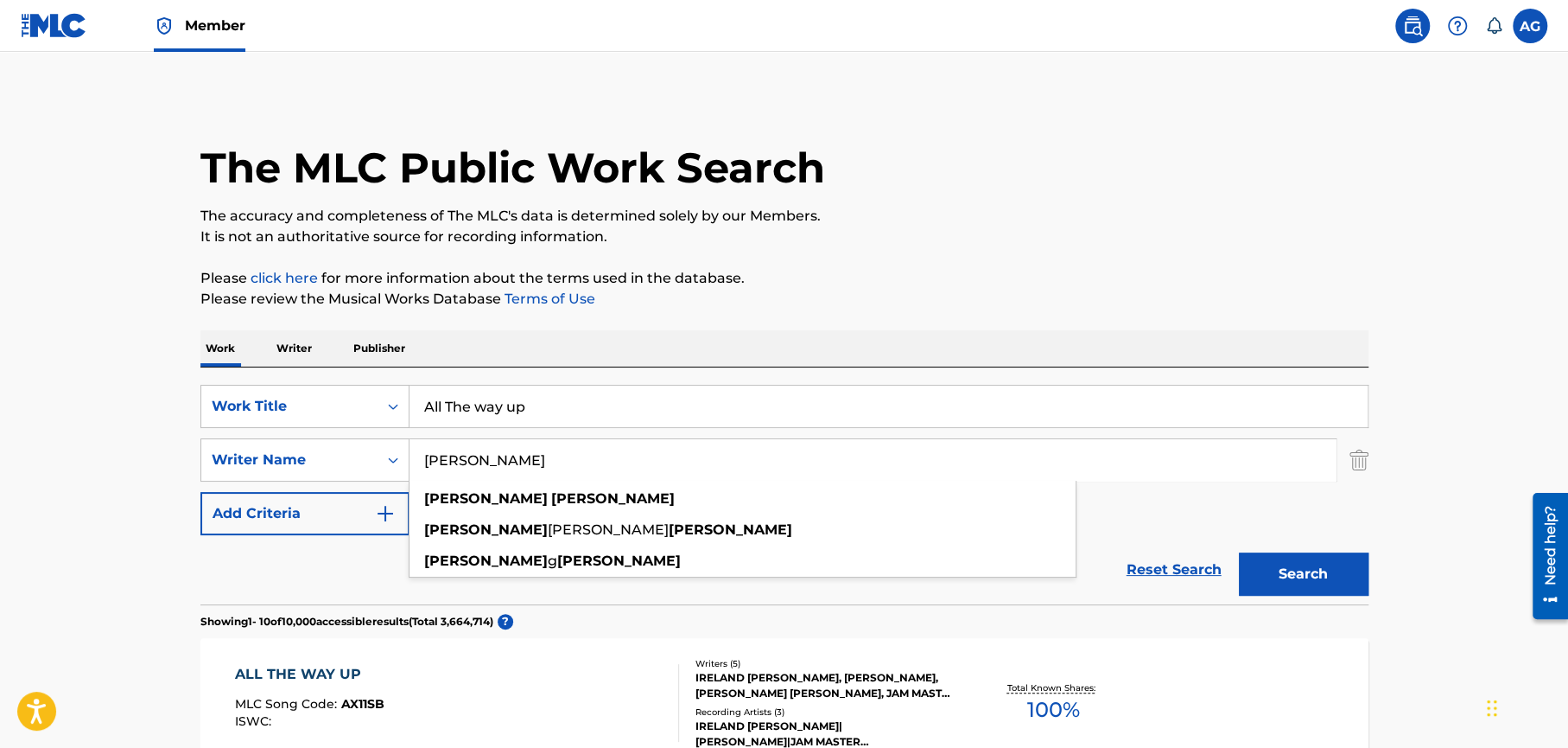
type input "[PERSON_NAME]"
click at [1176, 284] on p "Please click here for more information about the terms used in the database." at bounding box center [784, 277] width 1169 height 21
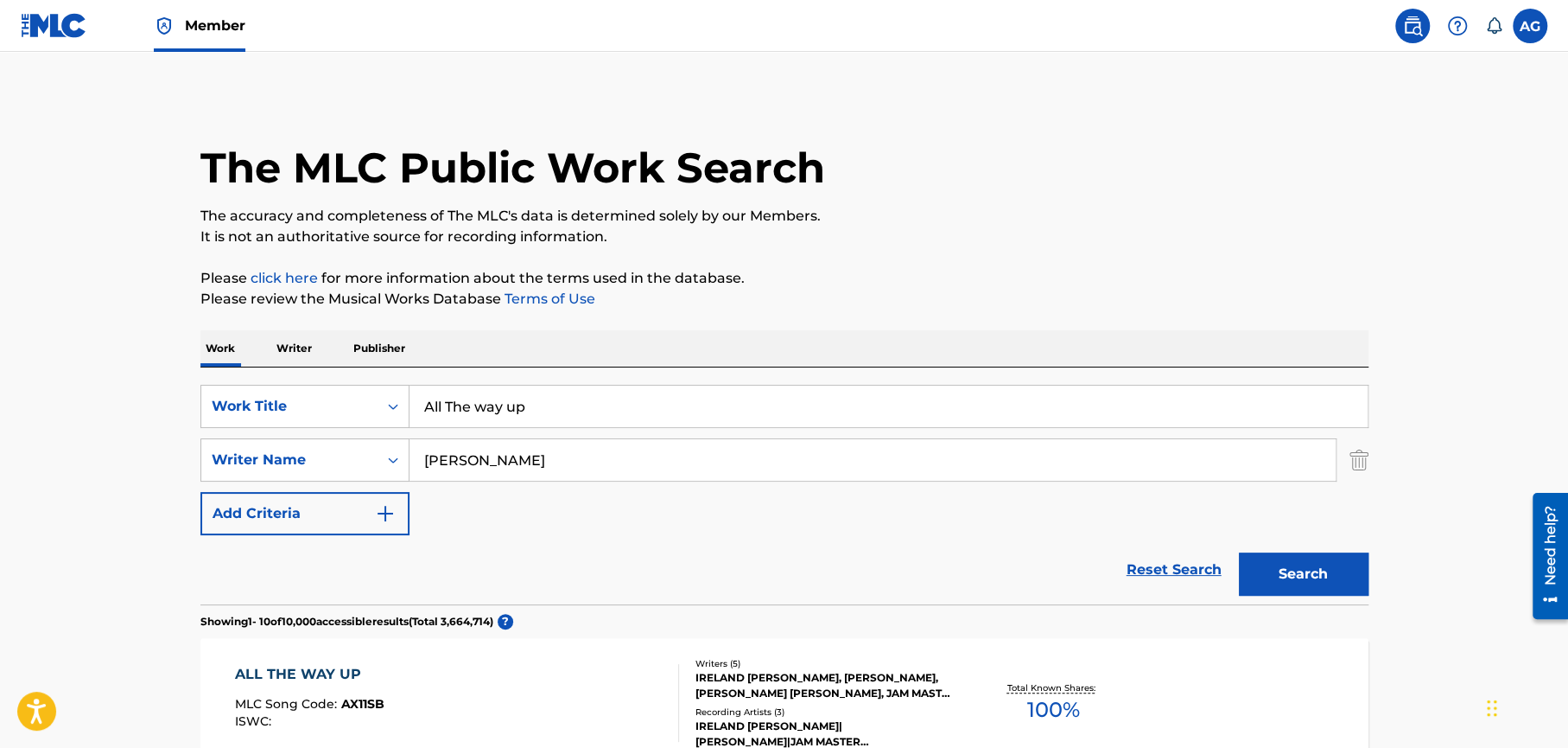
click at [1296, 565] on button "Search" at bounding box center [1303, 574] width 130 height 43
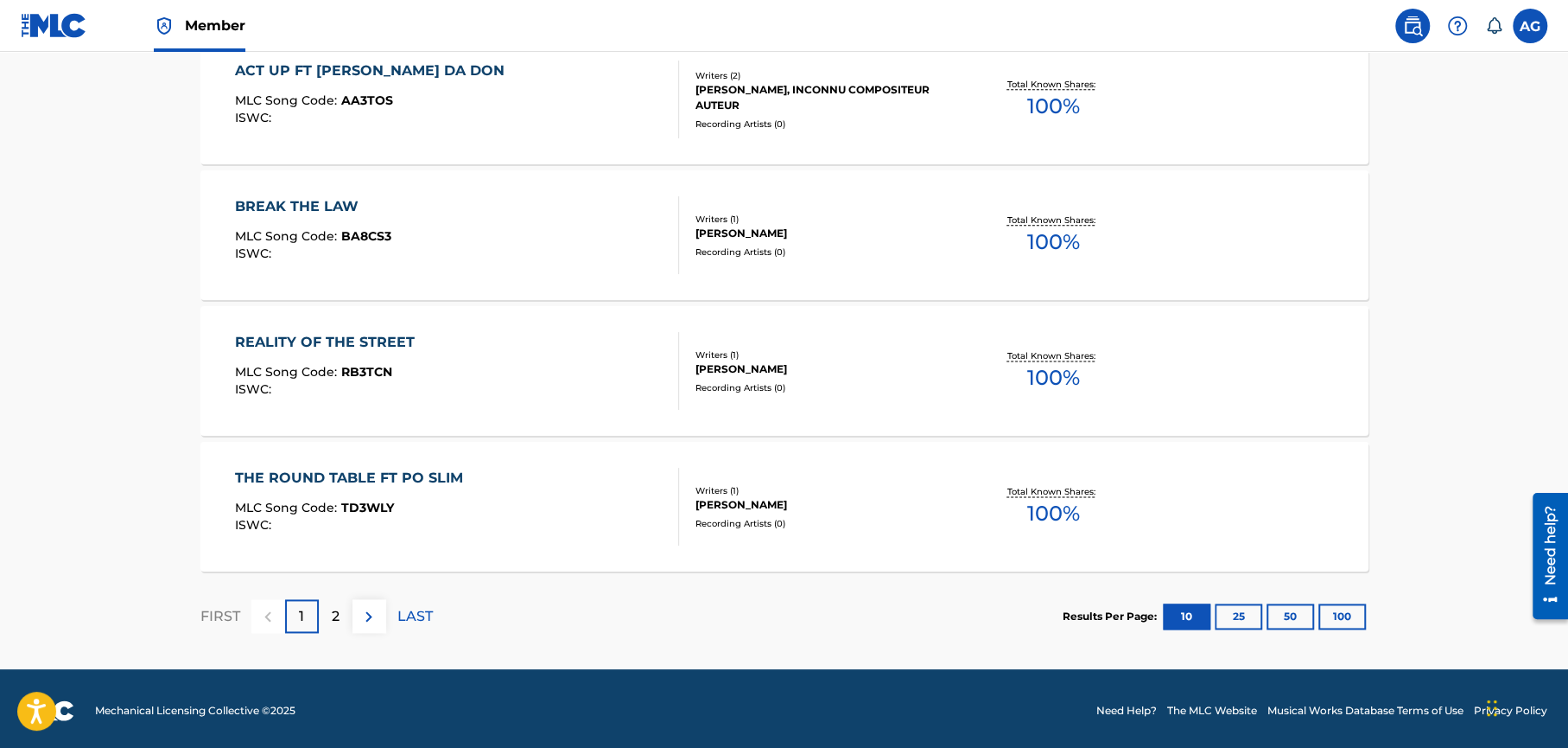
scroll to position [1421, 0]
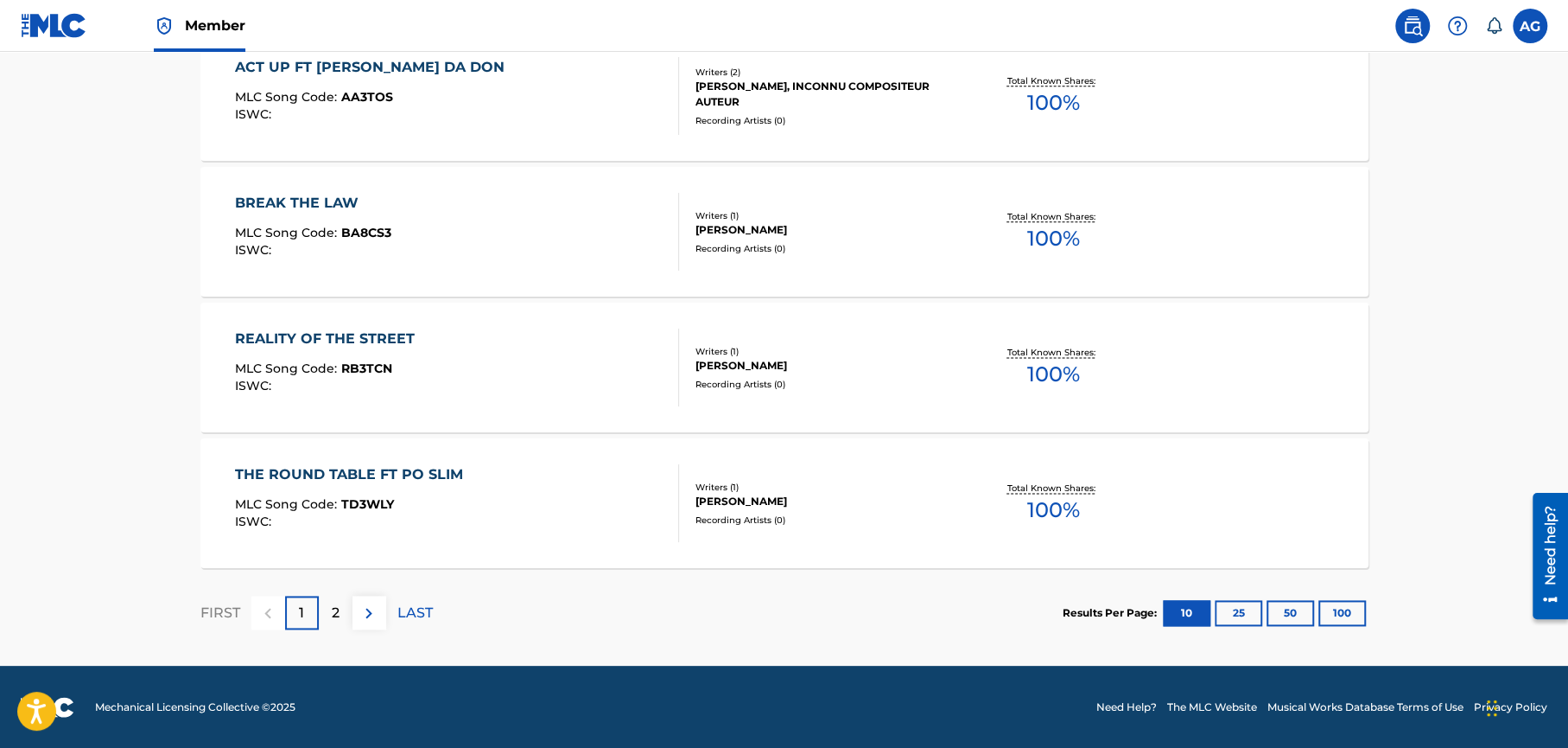
click at [1346, 610] on button "100" at bounding box center [1342, 612] width 48 height 26
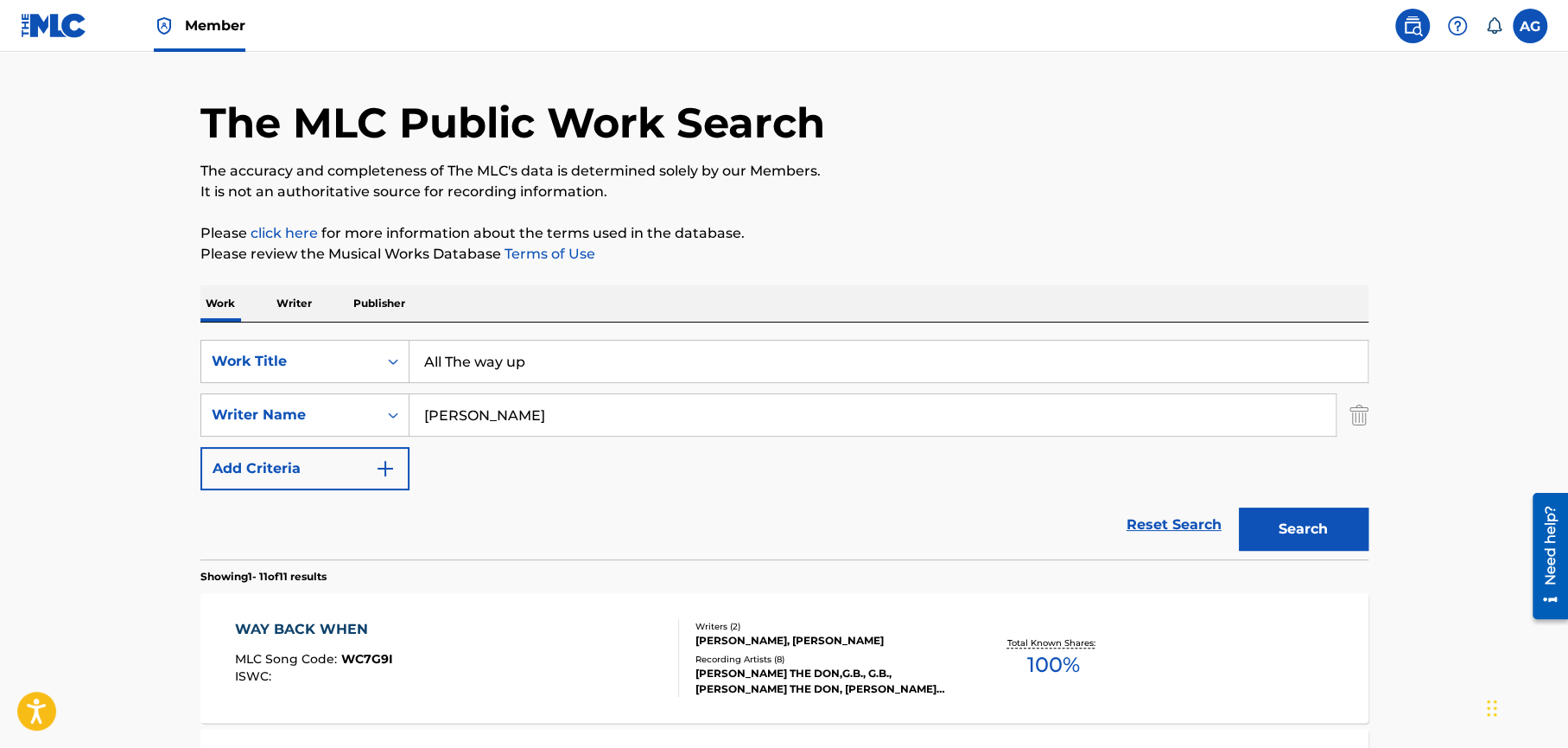
scroll to position [0, 0]
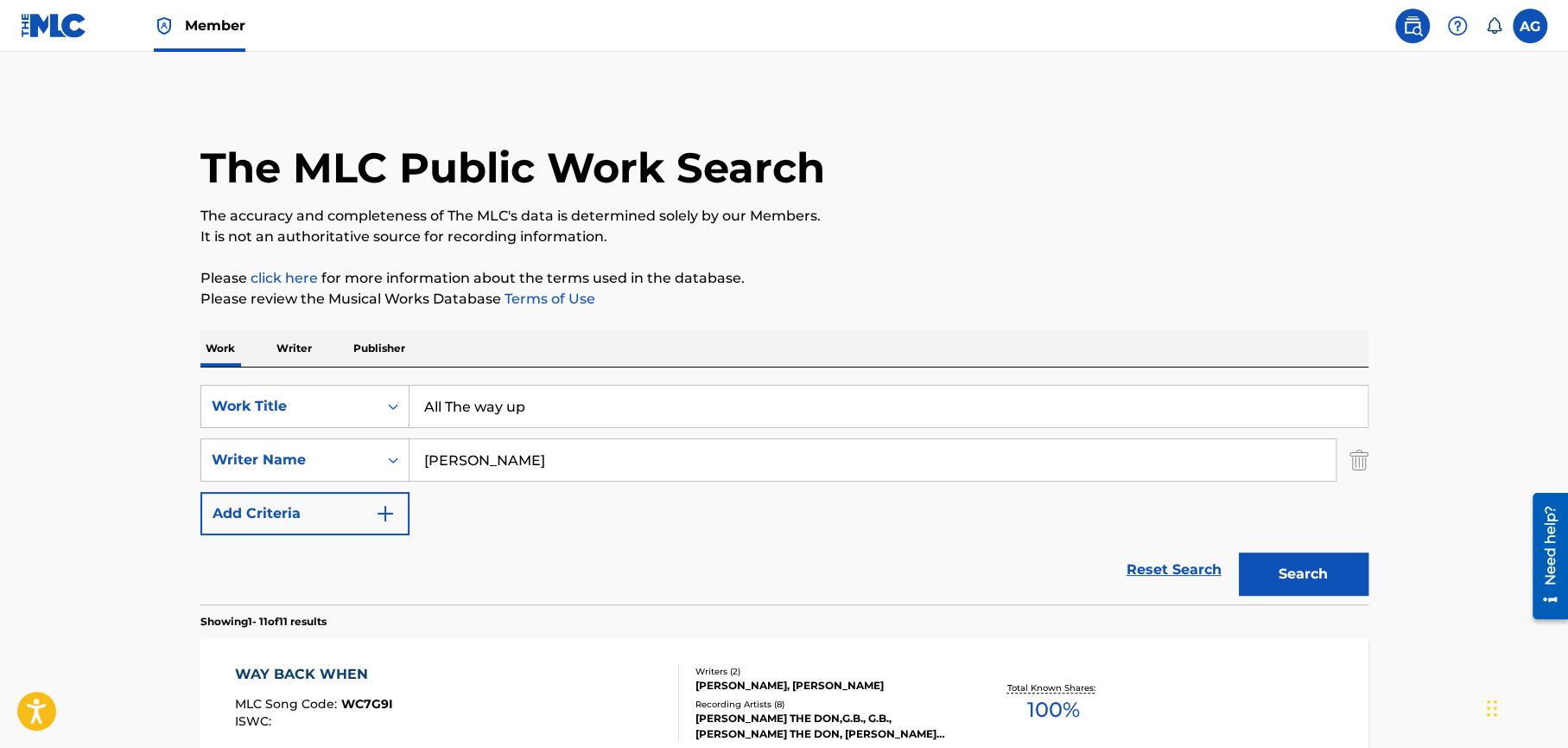
click at [1531, 21] on label at bounding box center [1530, 25] width 34 height 34
click at [1530, 26] on input "AG Aaron Golatt [EMAIL_ADDRESS][PERSON_NAME][DOMAIN_NAME] Notification Preferen…" at bounding box center [1530, 26] width 0 height 0
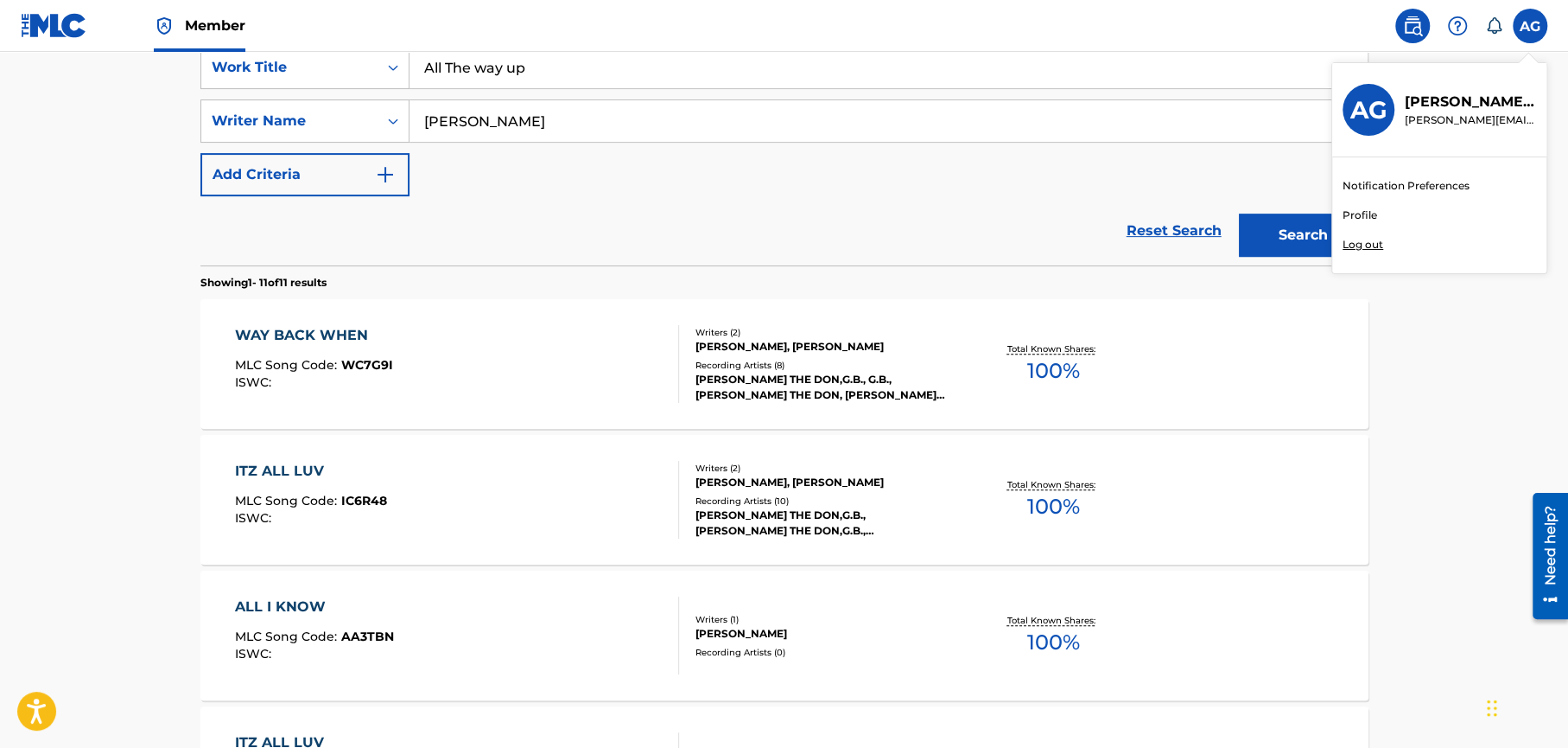
scroll to position [342, 0]
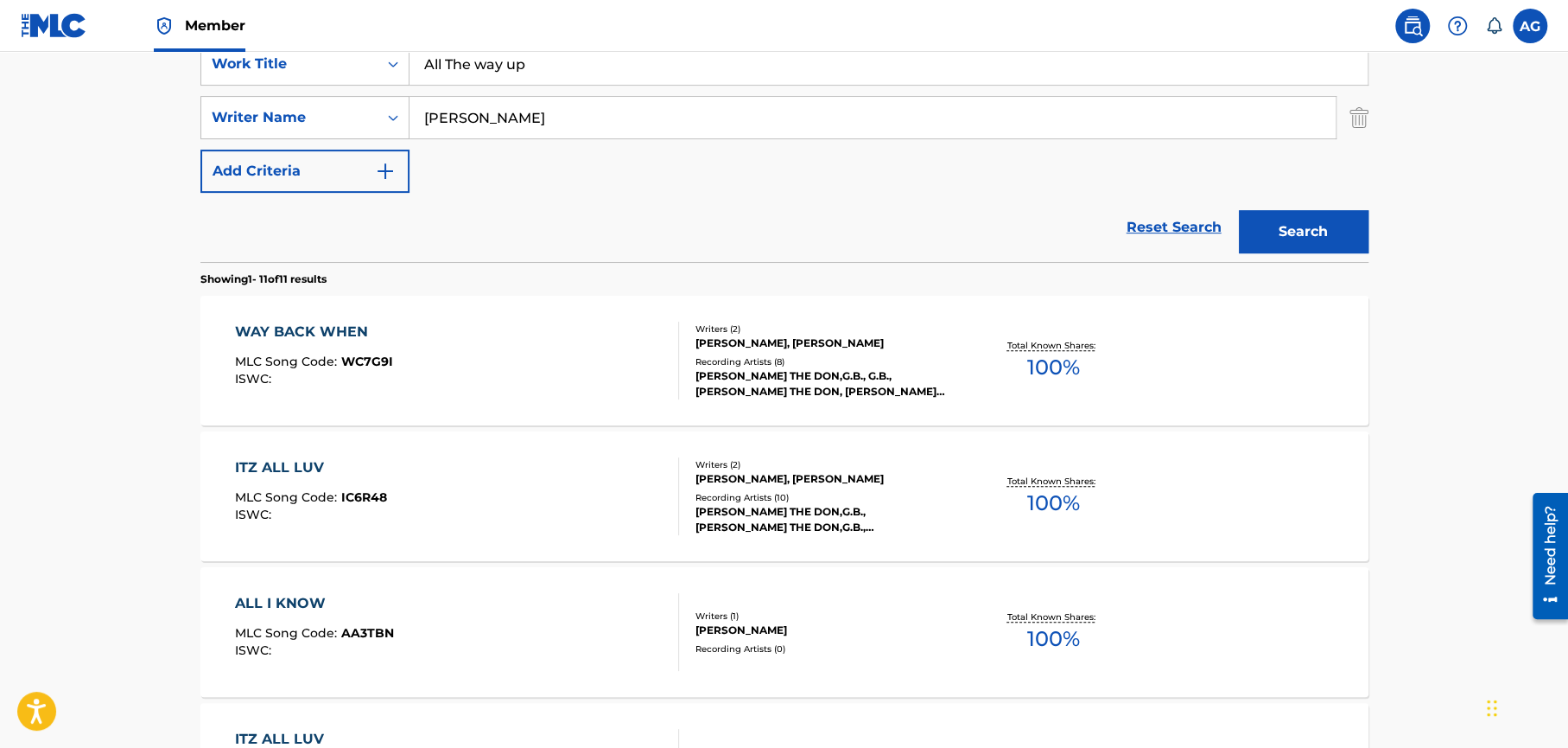
click at [304, 321] on div "WAY BACK WHEN" at bounding box center [314, 331] width 158 height 21
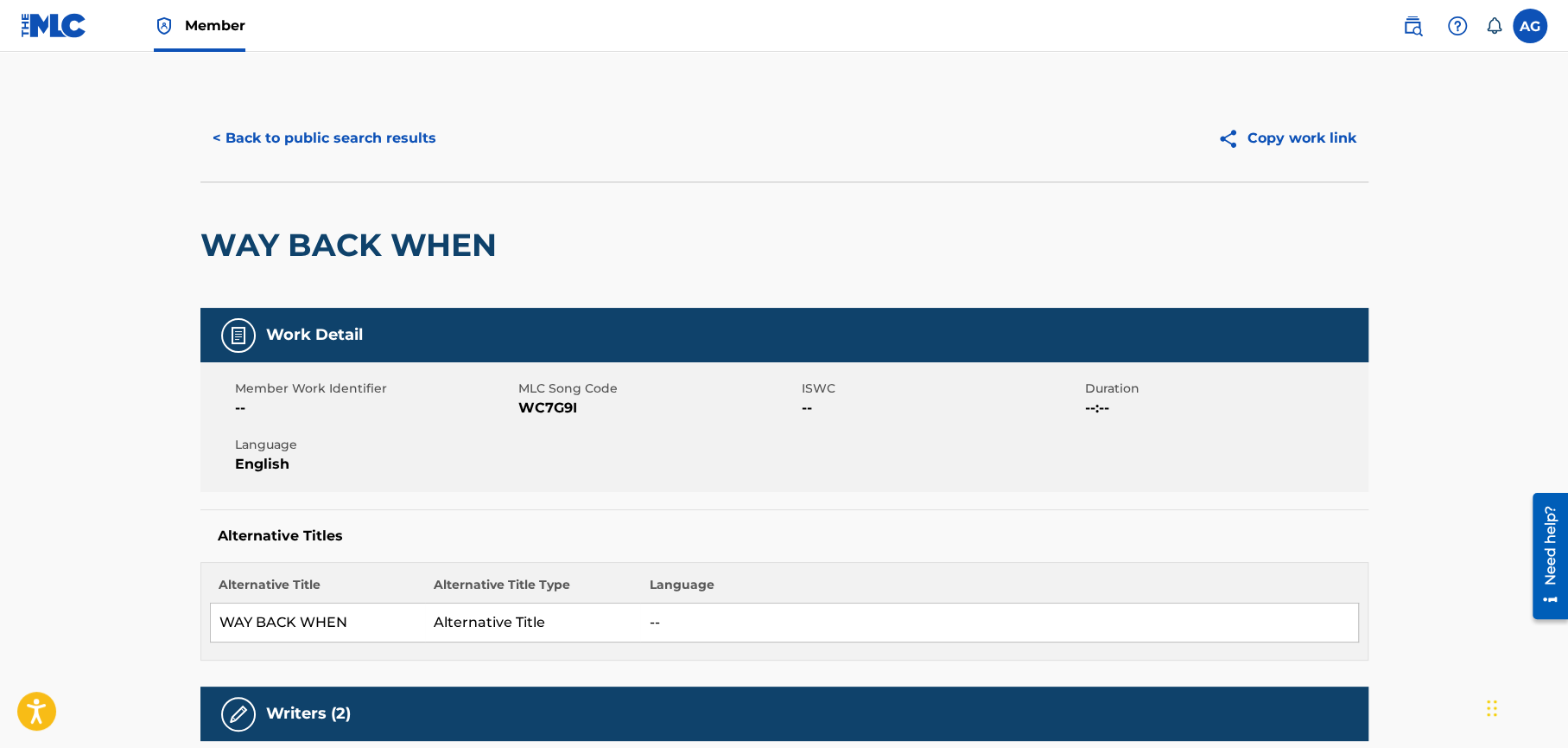
click at [255, 137] on button "< Back to public search results" at bounding box center [324, 138] width 248 height 43
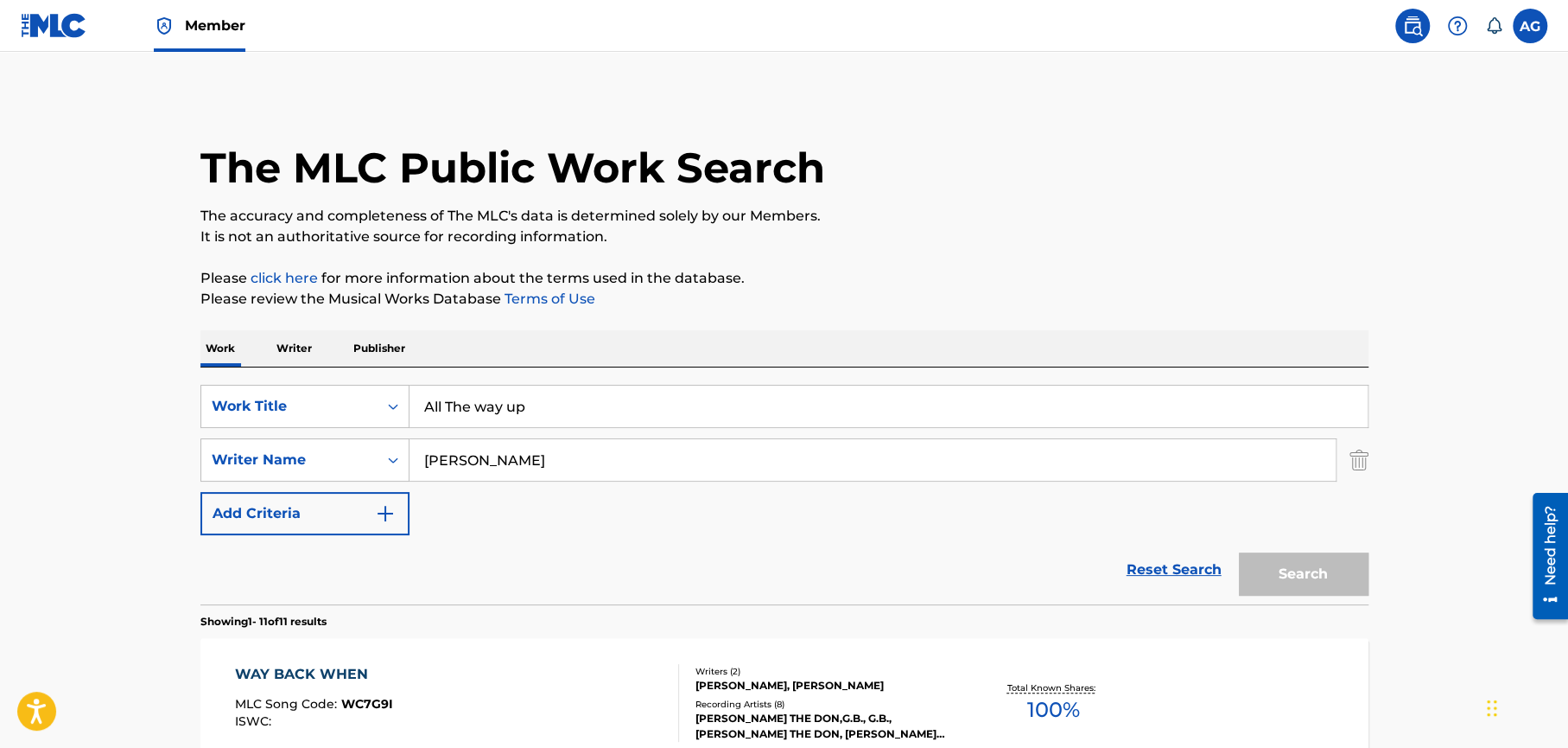
scroll to position [342, 0]
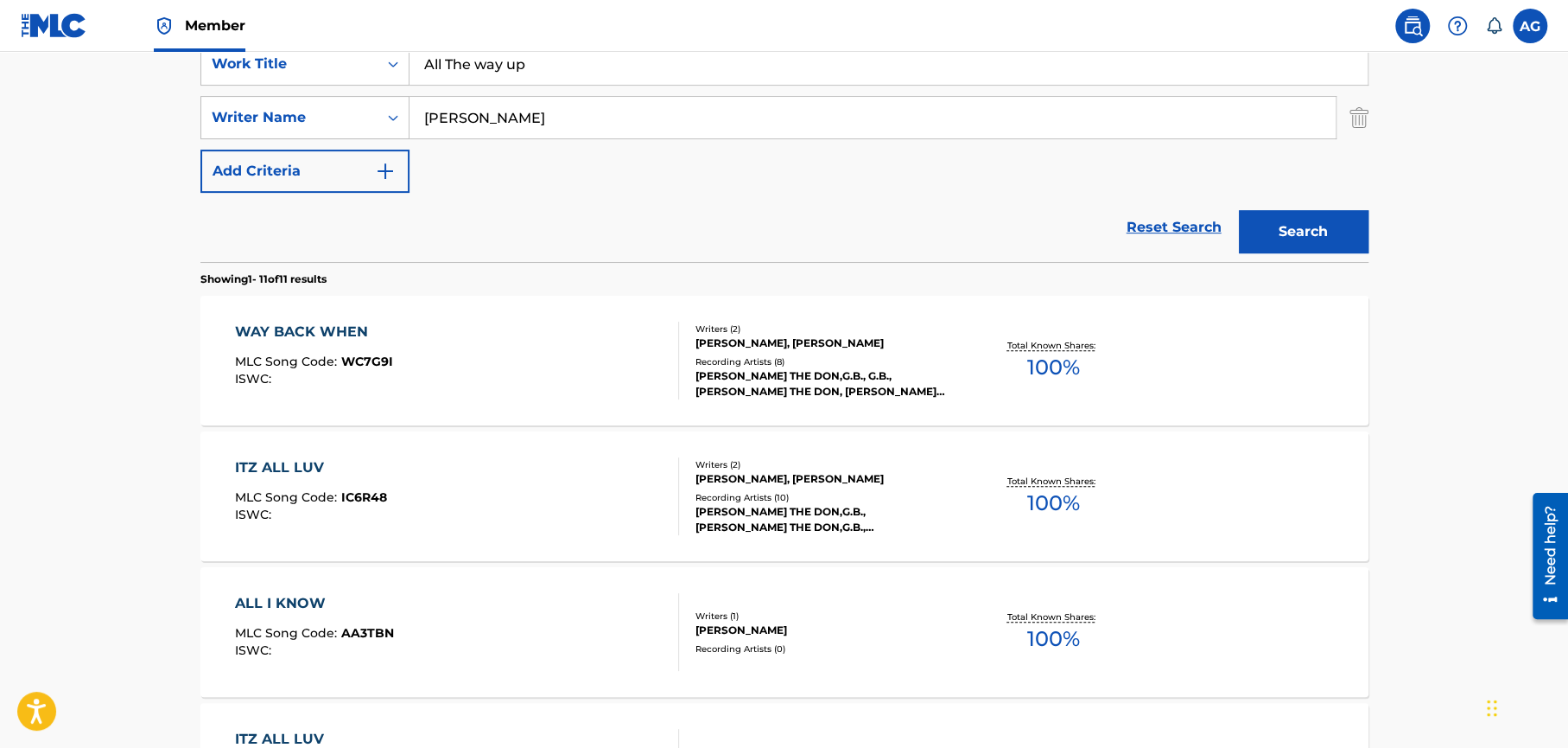
click at [300, 332] on div "WAY BACK WHEN" at bounding box center [314, 331] width 158 height 21
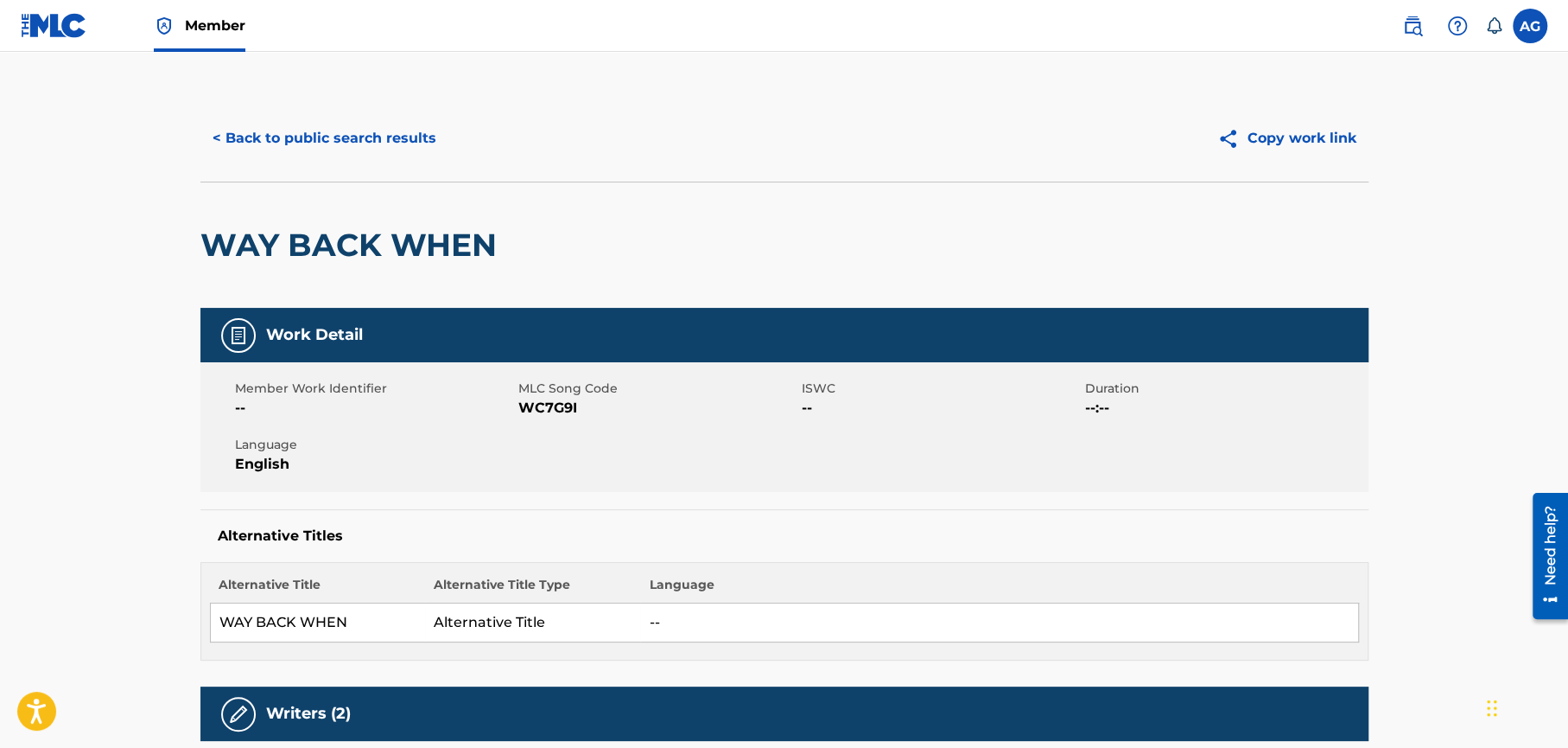
click at [297, 139] on button "< Back to public search results" at bounding box center [324, 138] width 248 height 43
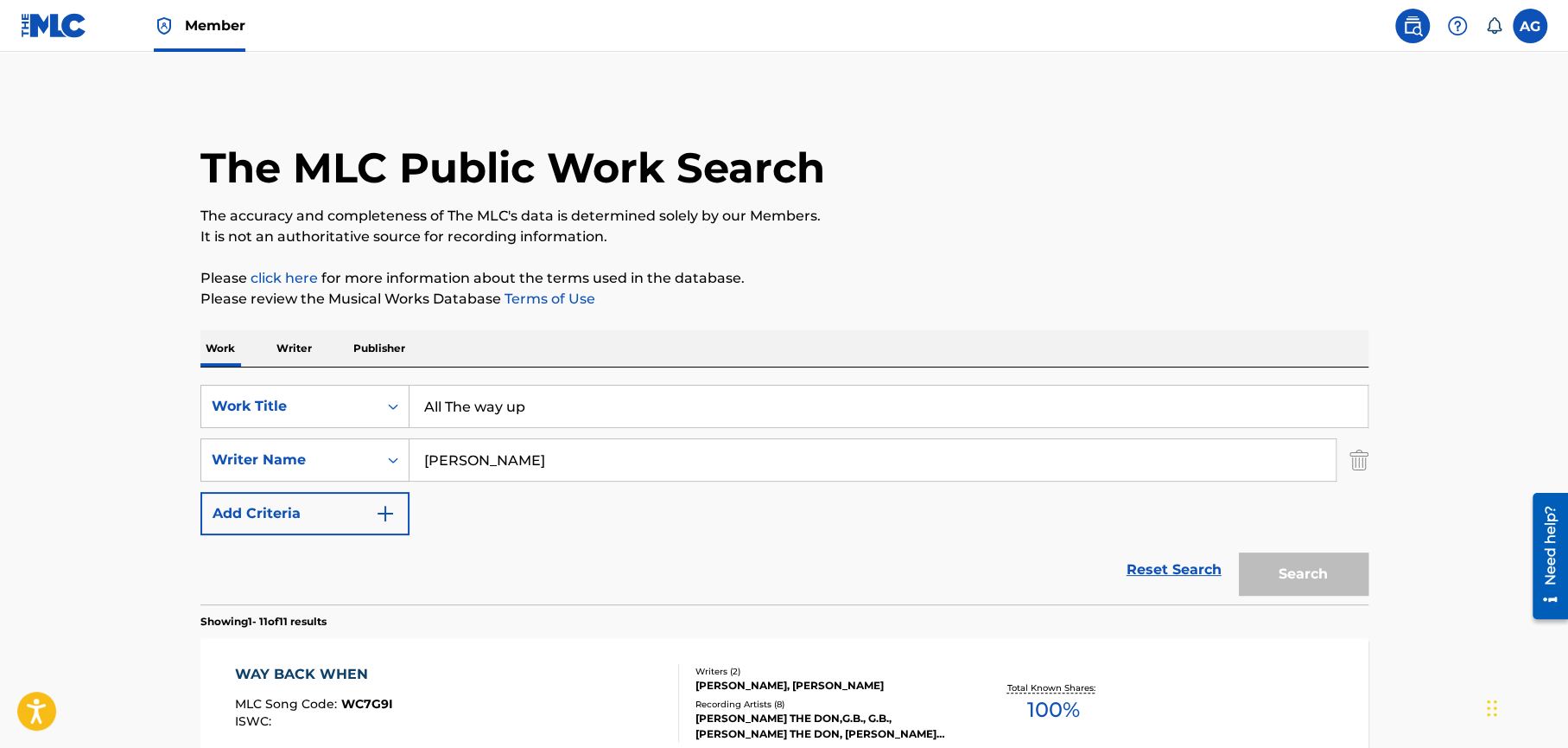
scroll to position [342, 0]
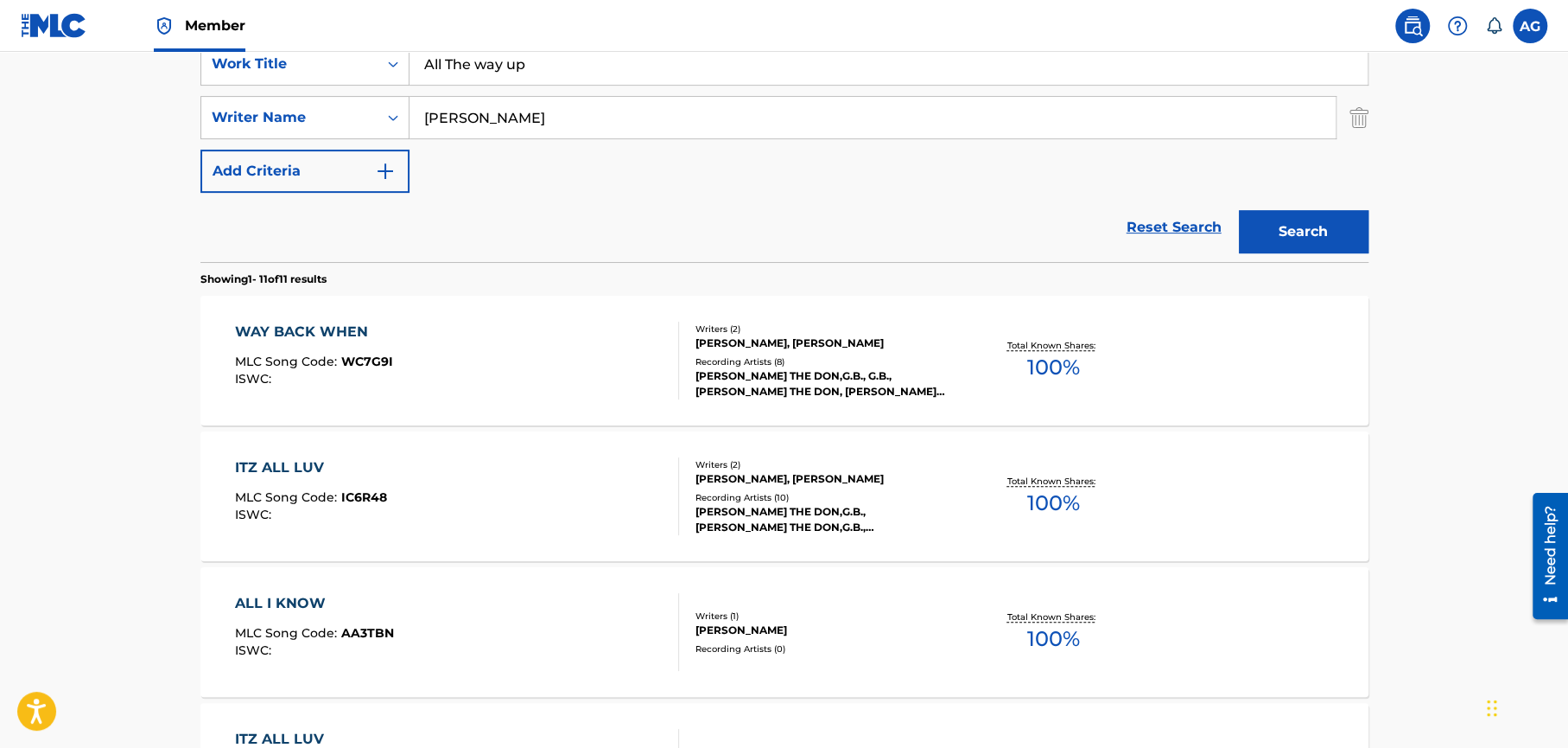
click at [267, 468] on div "ITZ ALL LUV" at bounding box center [311, 467] width 152 height 21
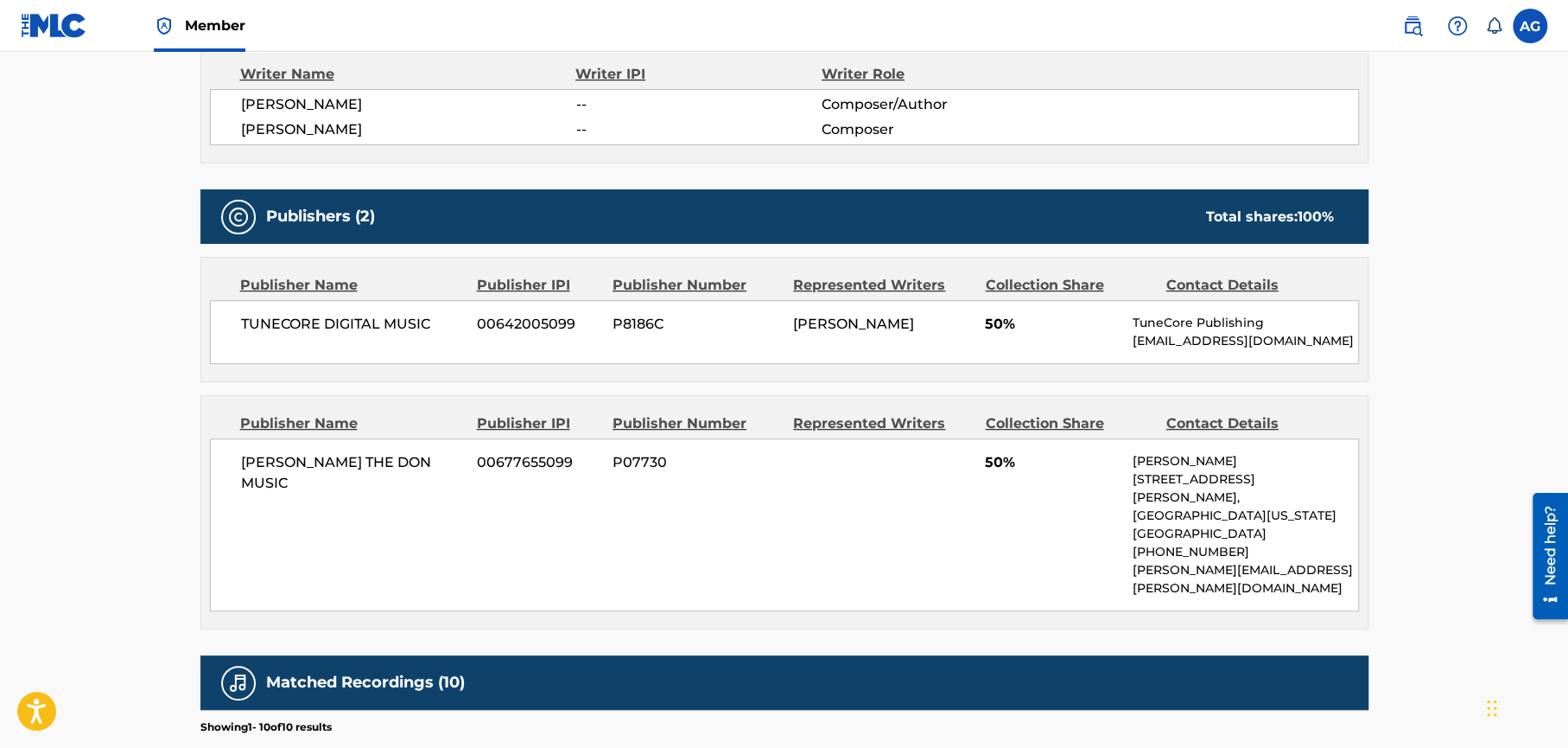
scroll to position [1177, 0]
